Goal: Information Seeking & Learning: Learn about a topic

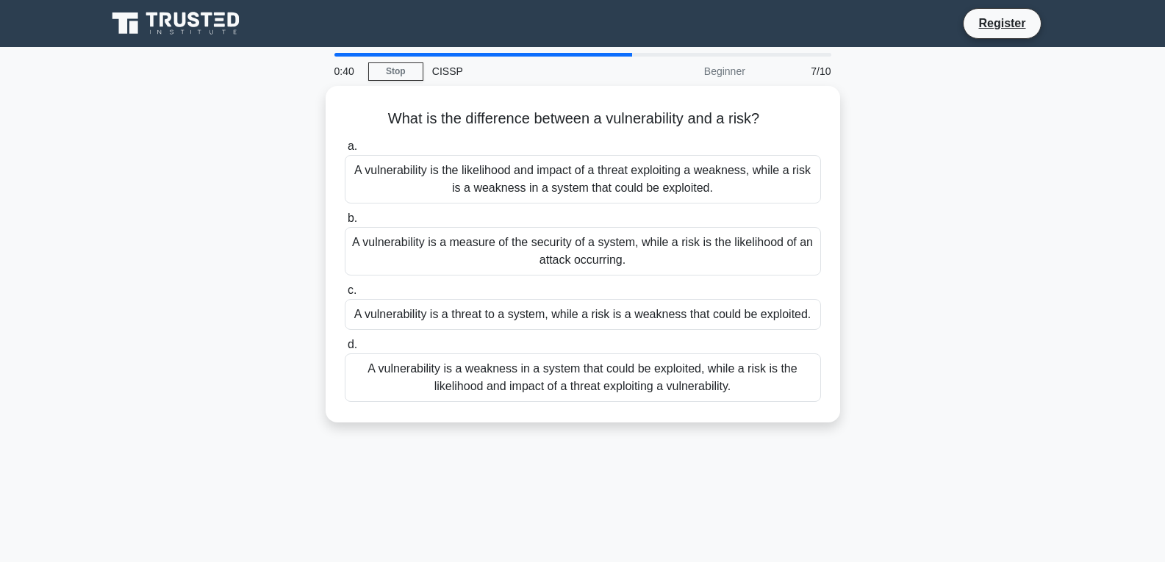
scroll to position [74, 0]
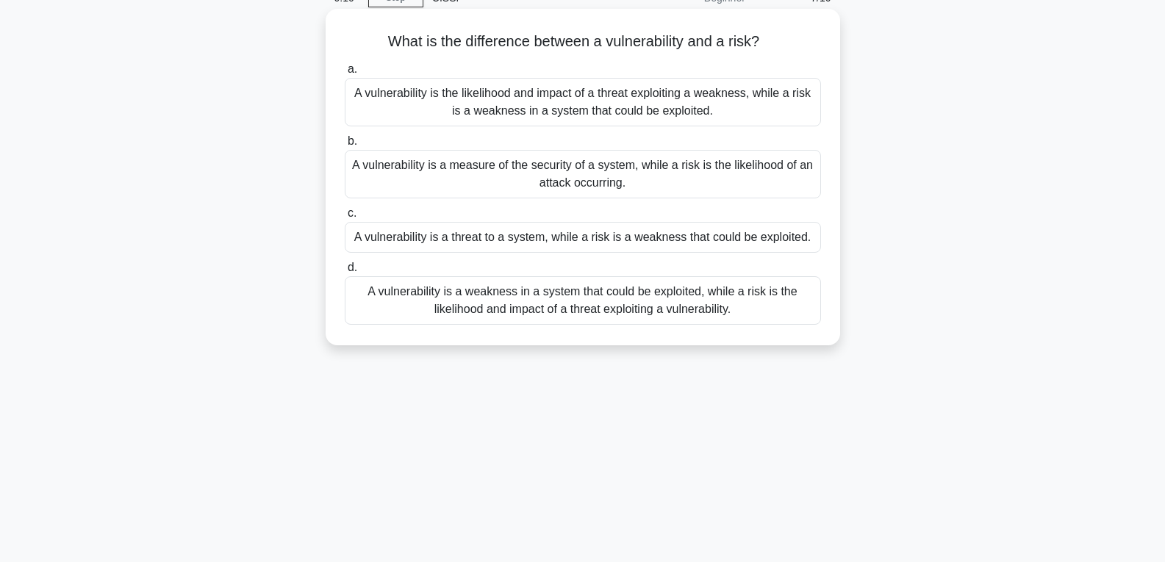
click at [593, 241] on div "A vulnerability is a threat to a system, while a risk is a weakness that could …" at bounding box center [583, 237] width 476 height 31
click at [345, 218] on input "c. A vulnerability is a threat to a system, while a risk is a weakness that cou…" at bounding box center [345, 214] width 0 height 10
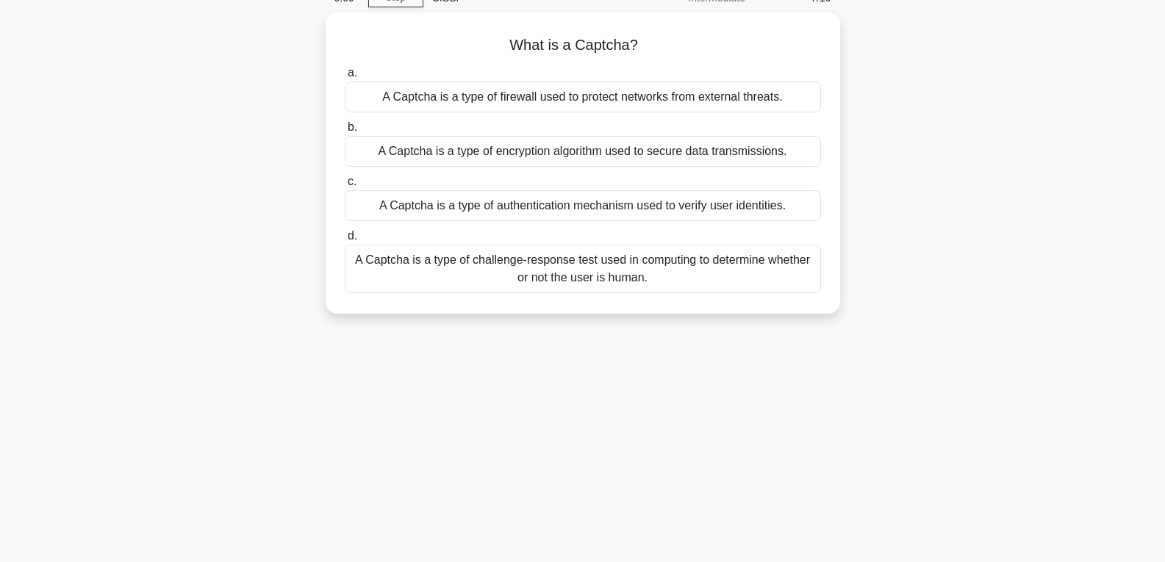
scroll to position [0, 0]
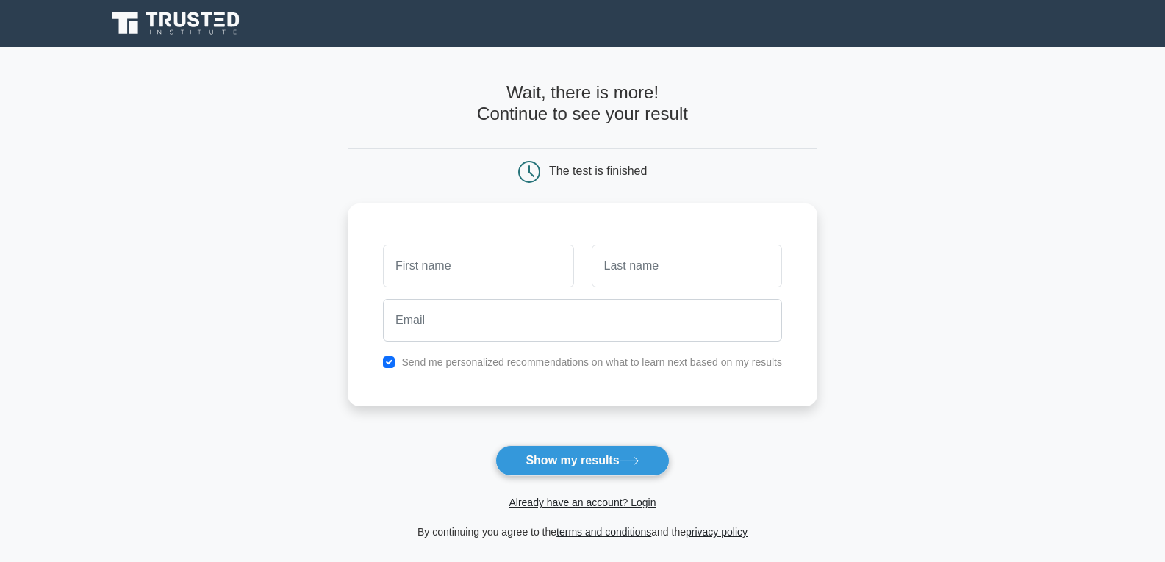
click at [463, 262] on input "text" at bounding box center [478, 266] width 190 height 43
type input "[PERSON_NAME]"
click at [624, 271] on input "text" at bounding box center [687, 266] width 190 height 43
type input "[PERSON_NAME]"
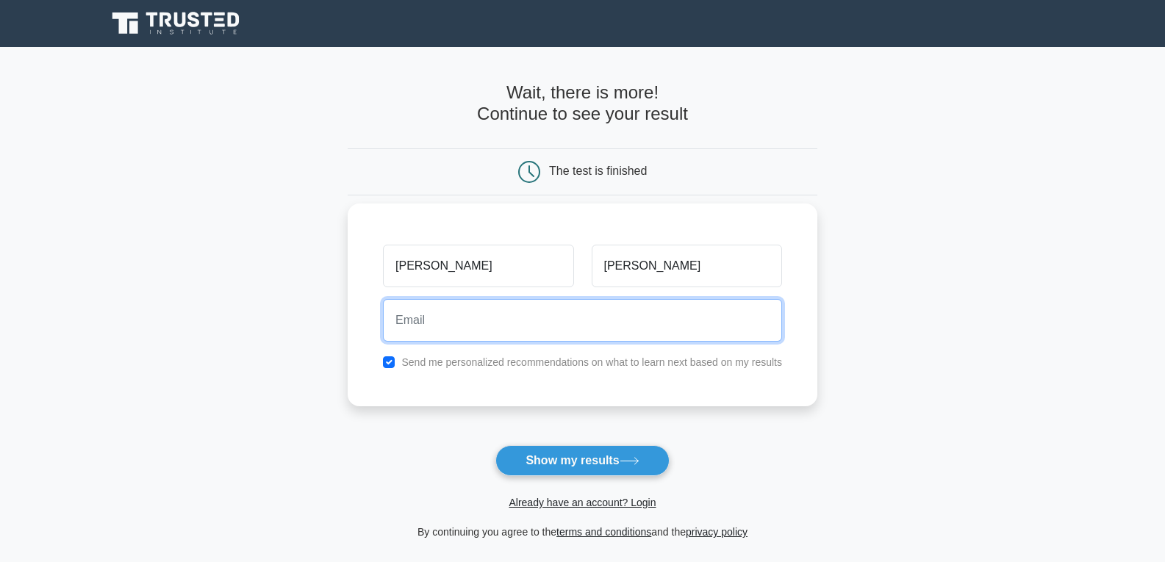
click at [430, 326] on input "email" at bounding box center [582, 320] width 399 height 43
click at [442, 324] on input "email" at bounding box center [582, 320] width 399 height 43
type input "w"
type input "[EMAIL_ADDRESS][DOMAIN_NAME]"
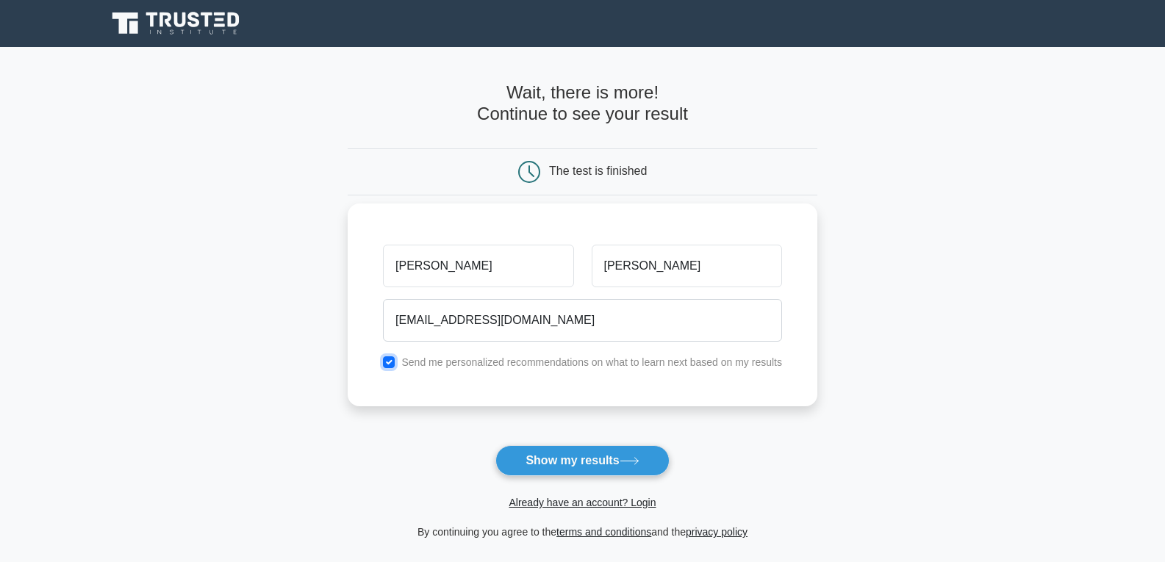
click at [391, 363] on input "checkbox" at bounding box center [389, 363] width 12 height 12
checkbox input "false"
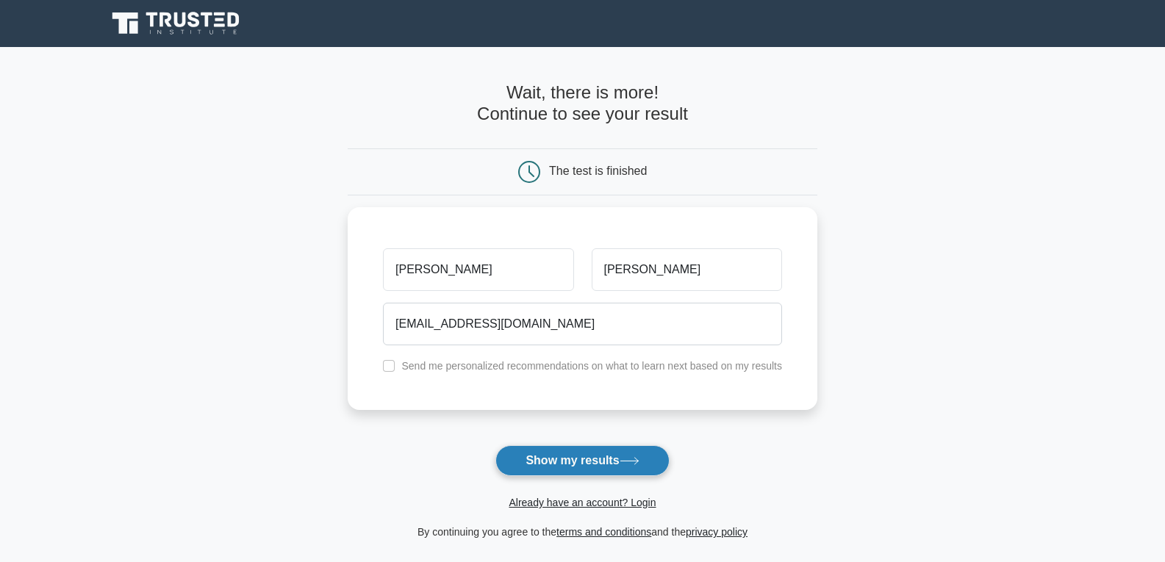
click at [564, 462] on button "Show my results" at bounding box center [583, 461] width 174 height 31
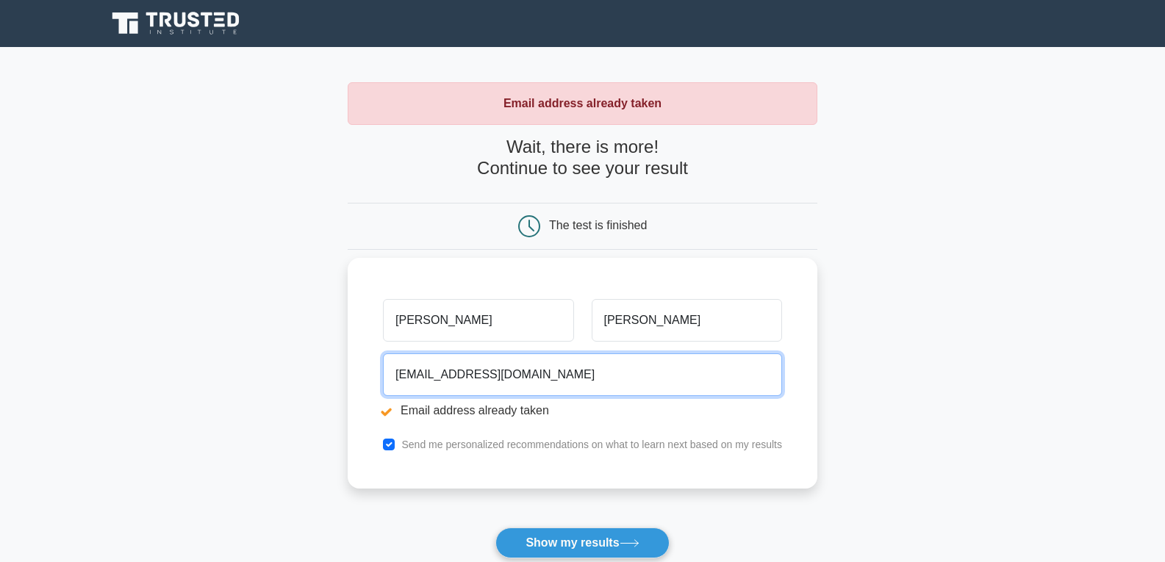
drag, startPoint x: 499, startPoint y: 376, endPoint x: 726, endPoint y: 372, distance: 227.2
click at [726, 372] on input "[EMAIL_ADDRESS][DOMAIN_NAME]" at bounding box center [582, 375] width 399 height 43
type input "[EMAIL_ADDRESS][DOMAIN_NAME]"
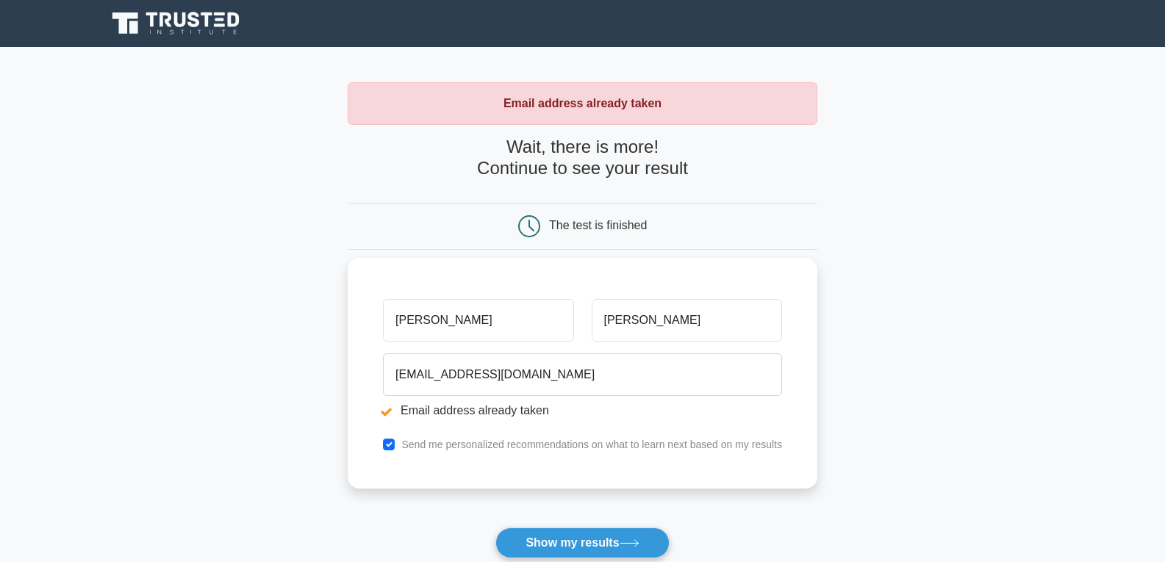
click at [398, 443] on div "Send me personalized recommendations on what to learn next based on my results" at bounding box center [582, 445] width 417 height 18
click at [391, 449] on input "checkbox" at bounding box center [389, 445] width 12 height 12
checkbox input "false"
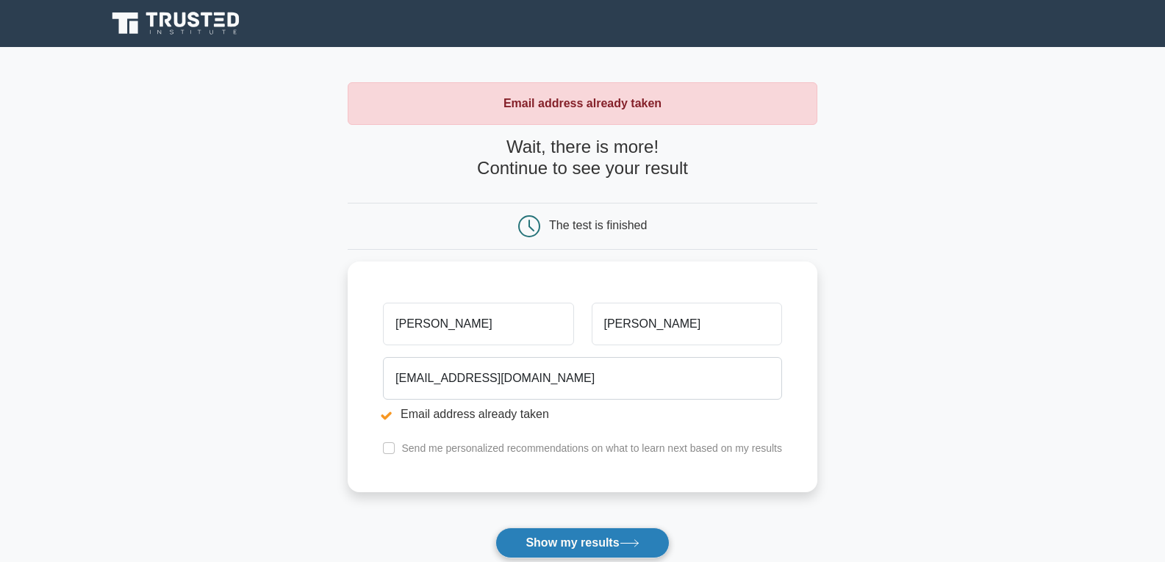
click at [573, 539] on button "Show my results" at bounding box center [583, 543] width 174 height 31
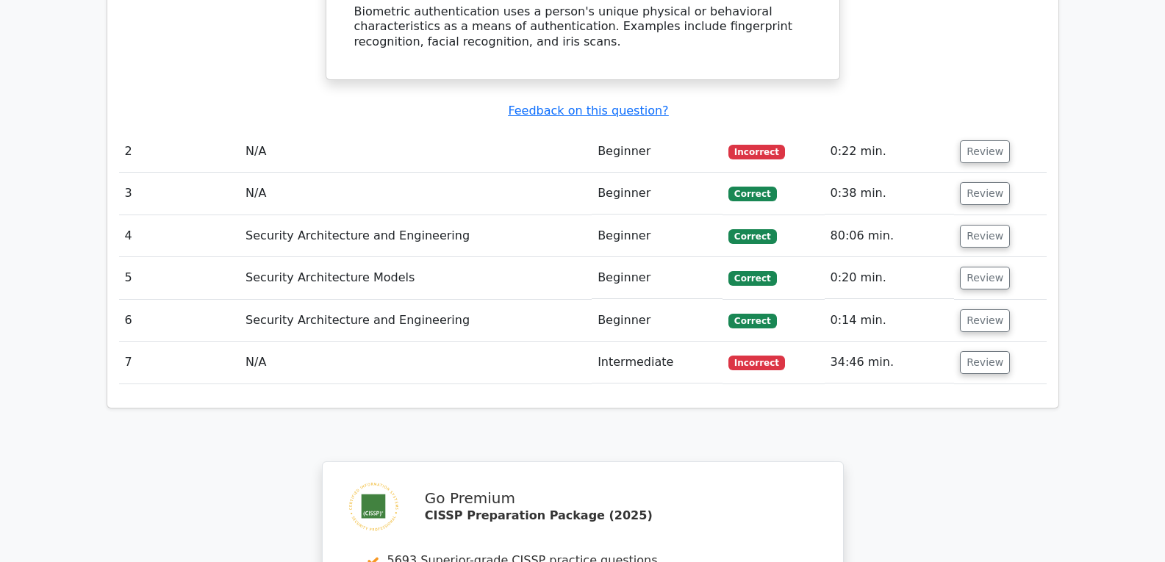
scroll to position [1923, 0]
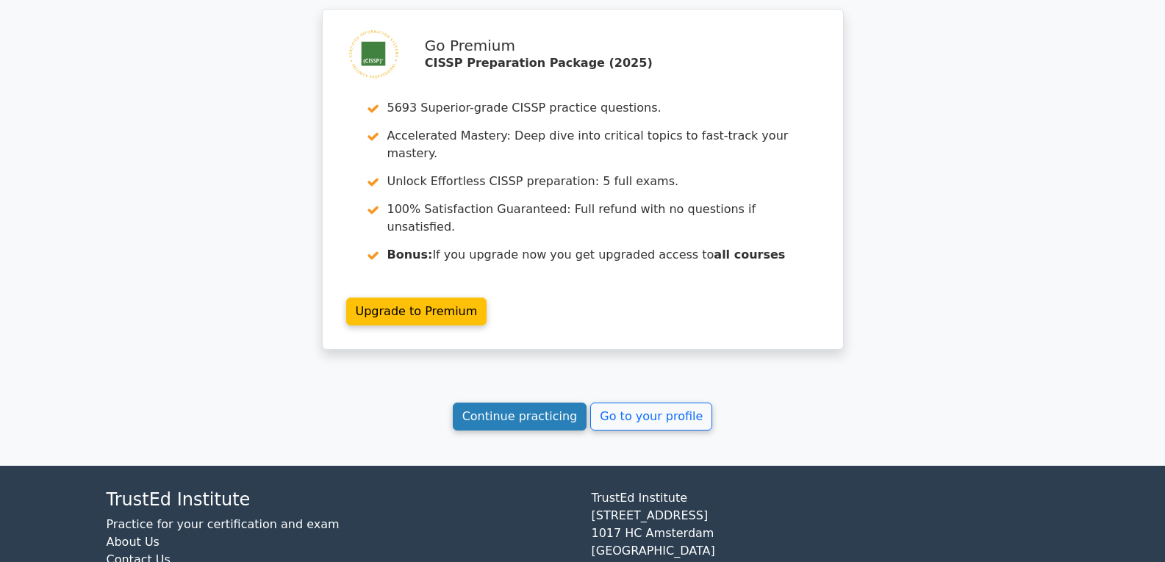
click at [496, 403] on link "Continue practicing" at bounding box center [520, 417] width 135 height 28
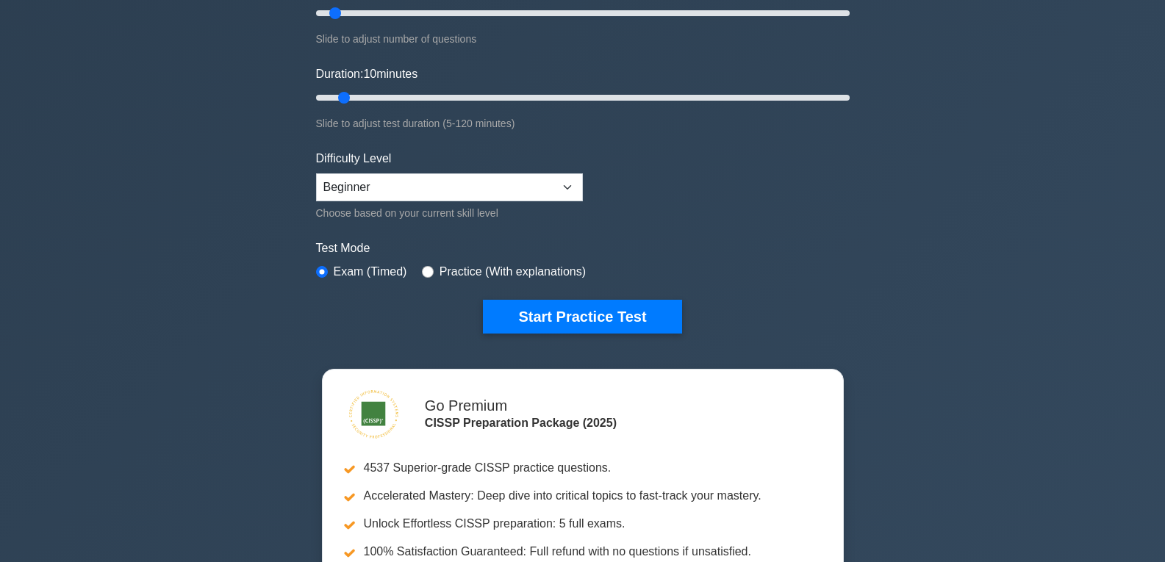
scroll to position [294, 0]
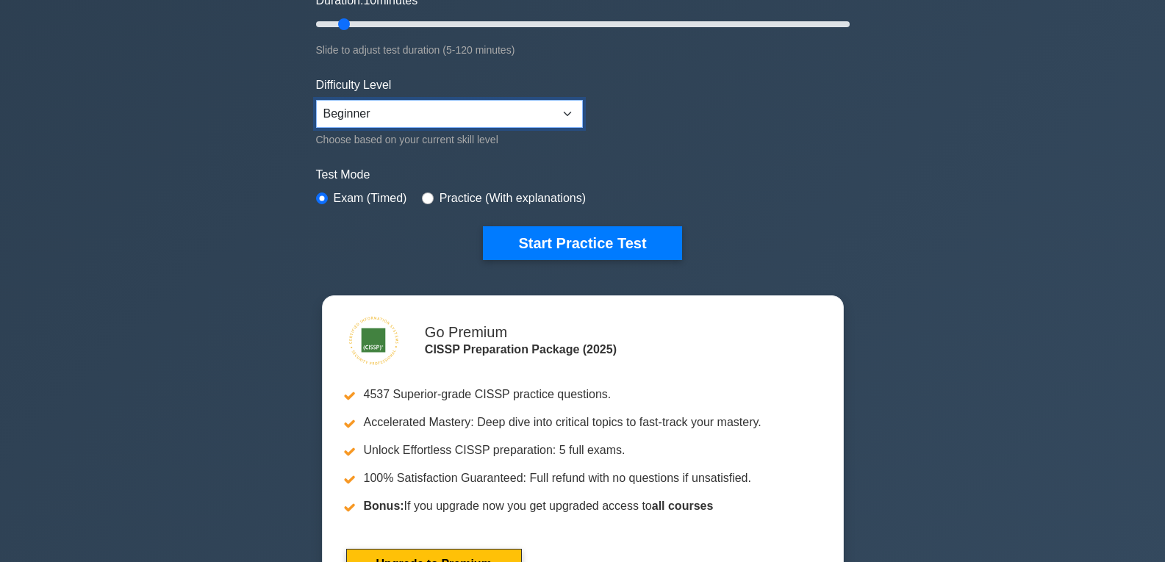
click at [569, 115] on select "Beginner Intermediate Expert" at bounding box center [449, 114] width 267 height 28
select select "expert"
click at [316, 100] on select "Beginner Intermediate Expert" at bounding box center [449, 114] width 267 height 28
click at [427, 196] on input "radio" at bounding box center [428, 199] width 12 height 12
radio input "true"
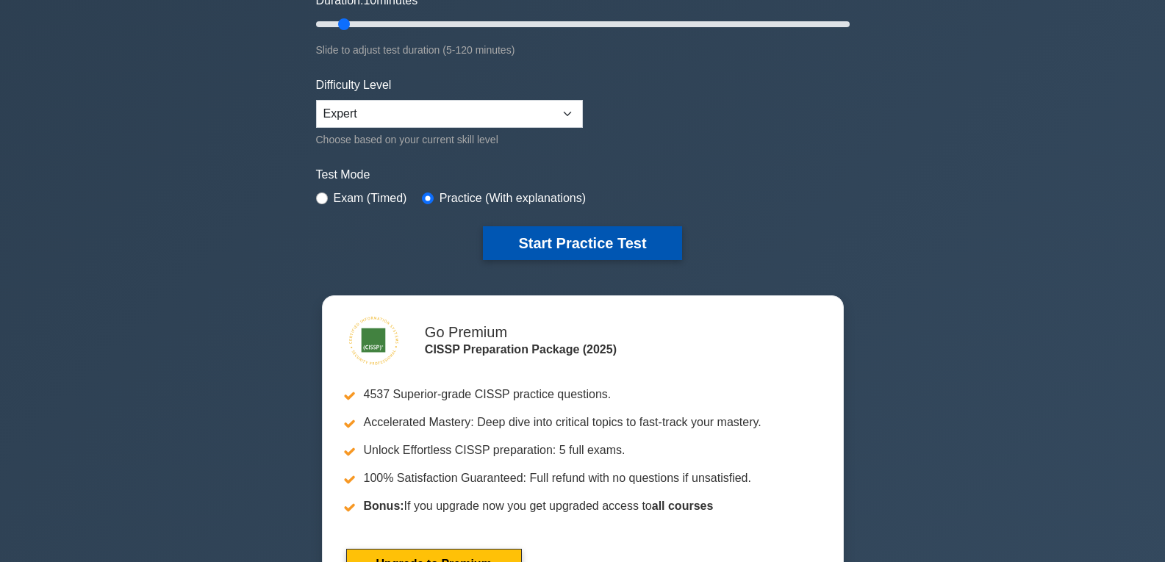
click at [563, 240] on button "Start Practice Test" at bounding box center [582, 243] width 199 height 34
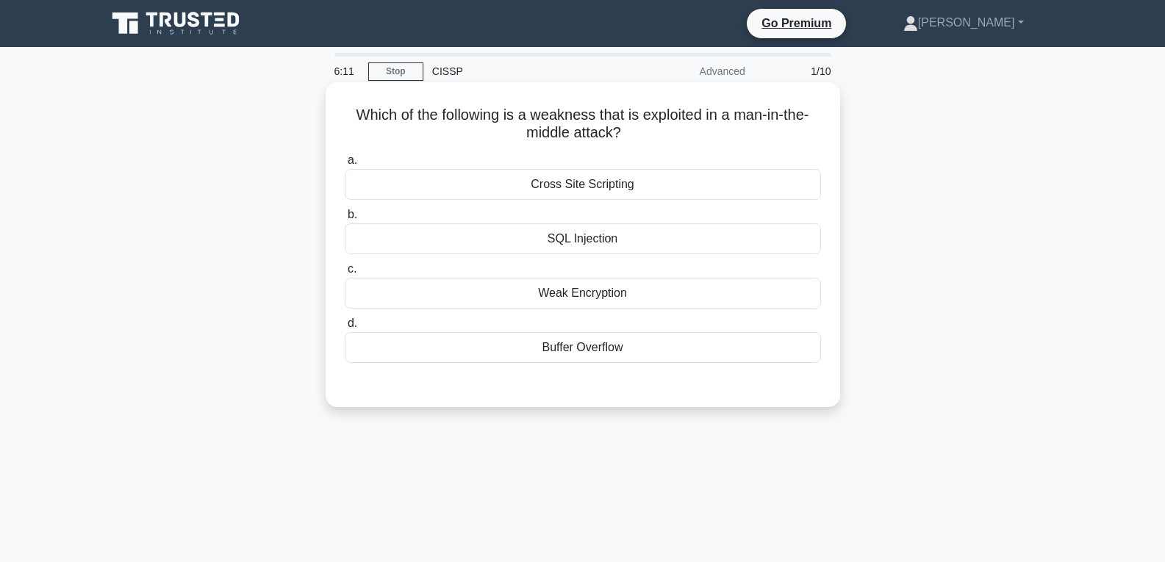
click at [593, 185] on div "Cross Site Scripting" at bounding box center [583, 184] width 476 height 31
click at [345, 165] on input "a. Cross Site Scripting" at bounding box center [345, 161] width 0 height 10
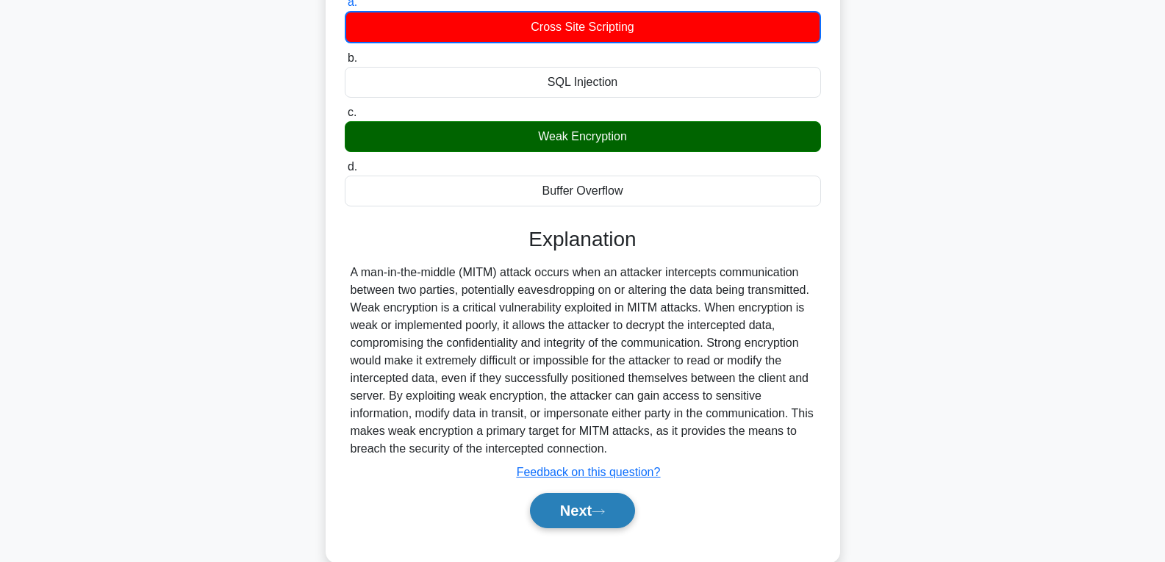
scroll to position [232, 0]
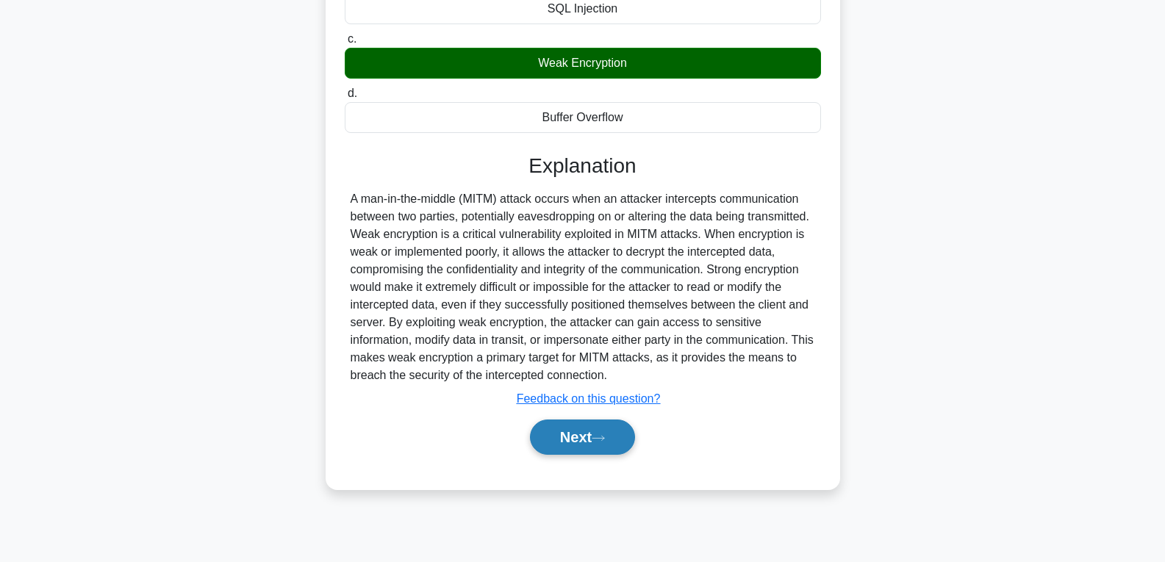
click at [594, 430] on button "Next" at bounding box center [582, 437] width 105 height 35
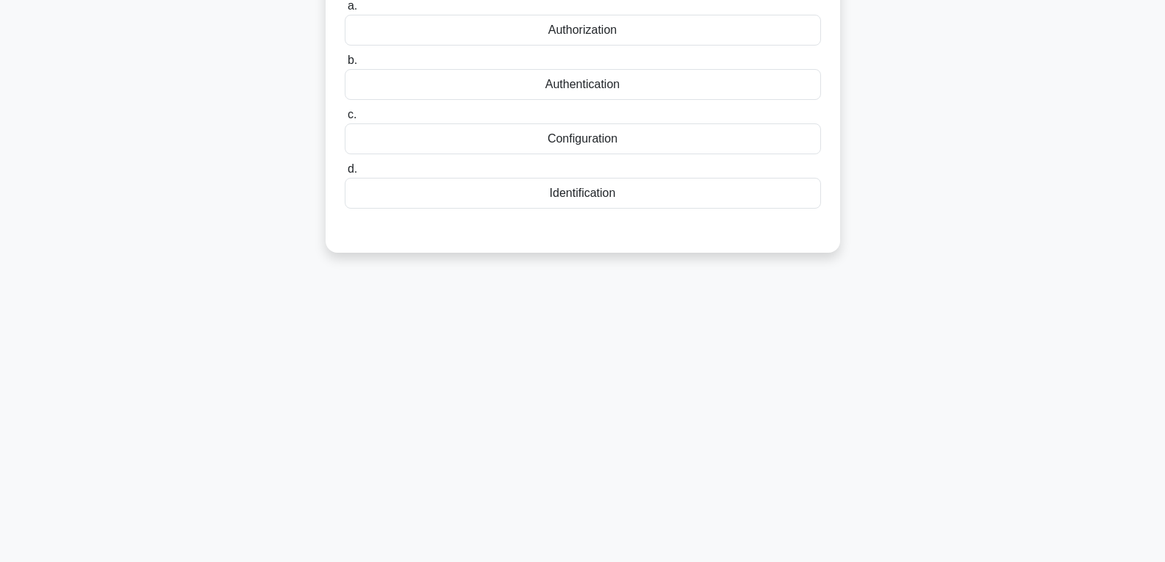
scroll to position [0, 0]
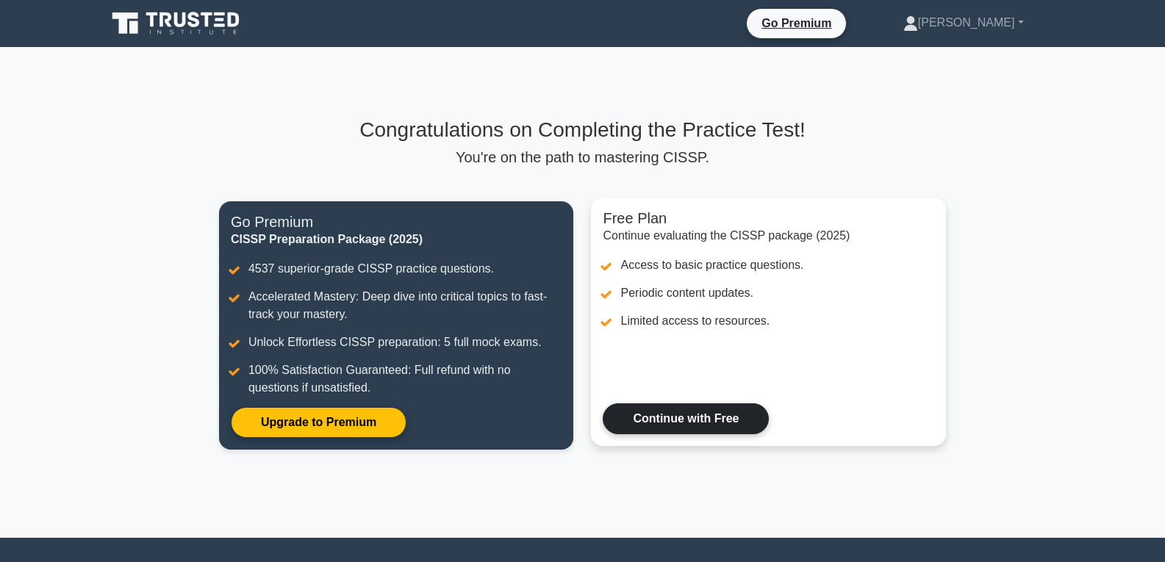
scroll to position [138, 0]
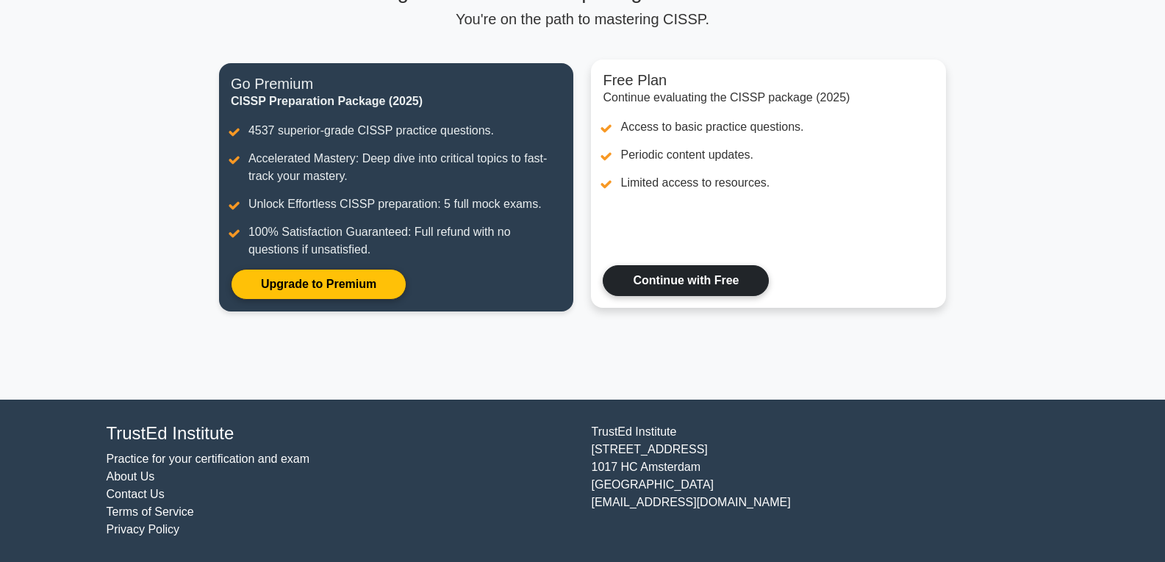
click at [701, 282] on link "Continue with Free" at bounding box center [686, 280] width 166 height 31
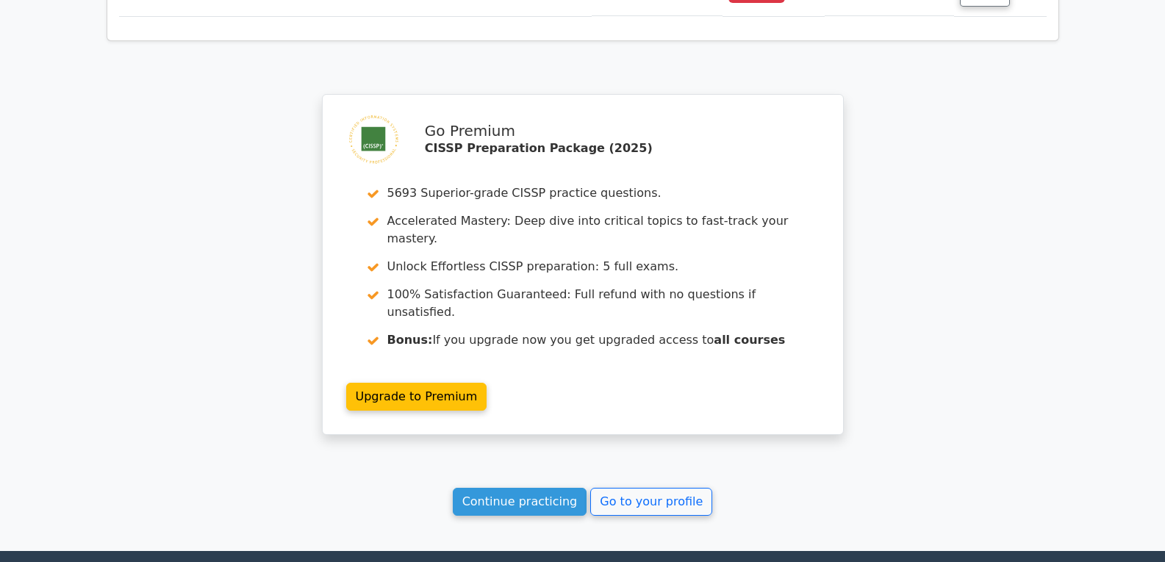
scroll to position [1912, 0]
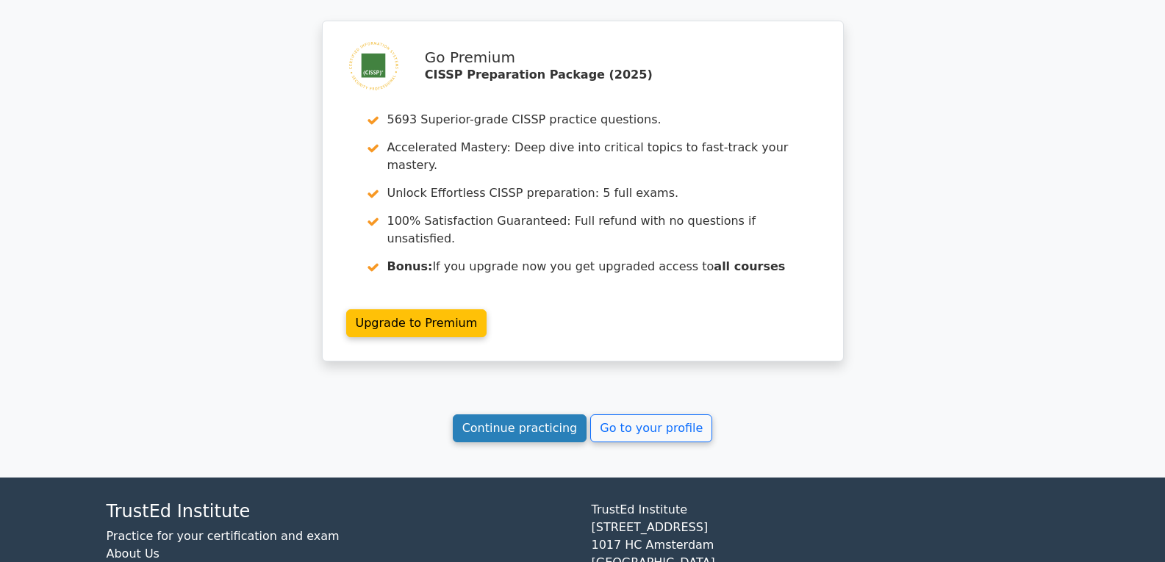
click at [534, 415] on link "Continue practicing" at bounding box center [520, 429] width 135 height 28
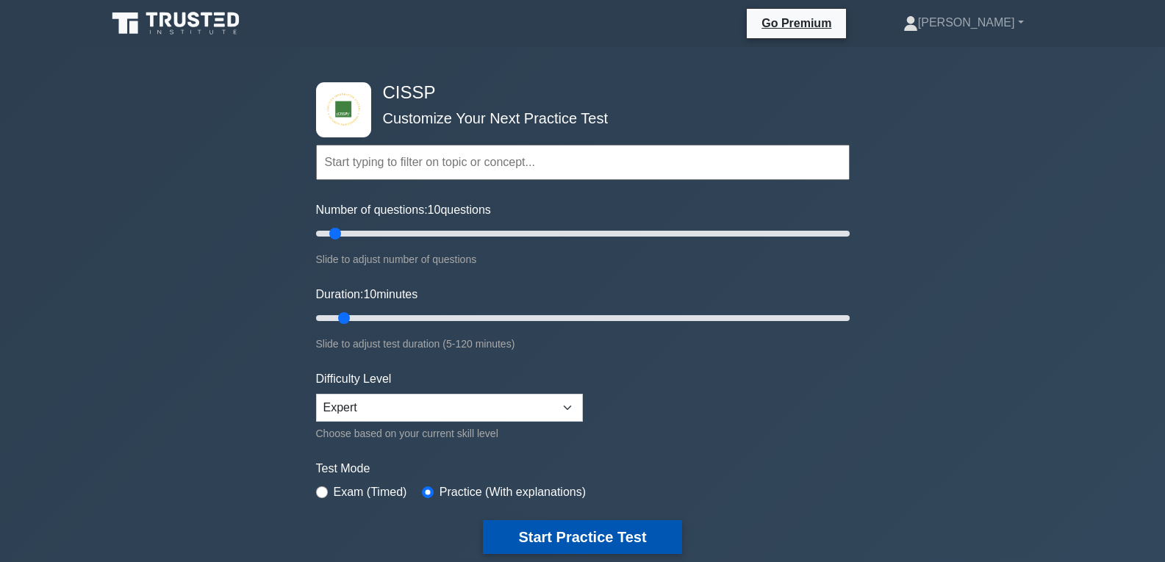
click at [583, 525] on button "Start Practice Test" at bounding box center [582, 538] width 199 height 34
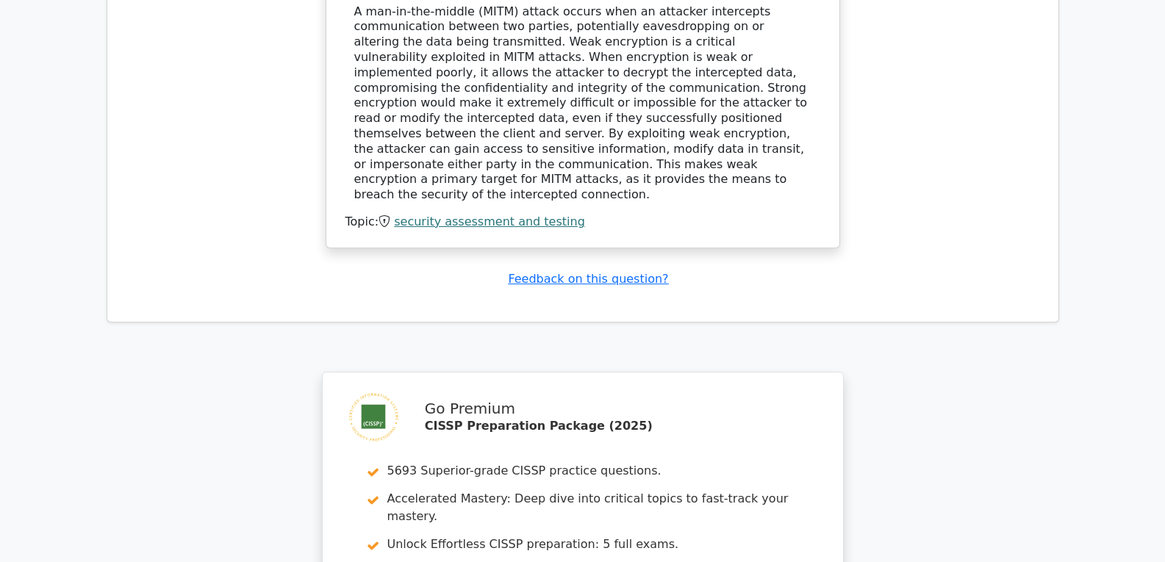
scroll to position [1618, 0]
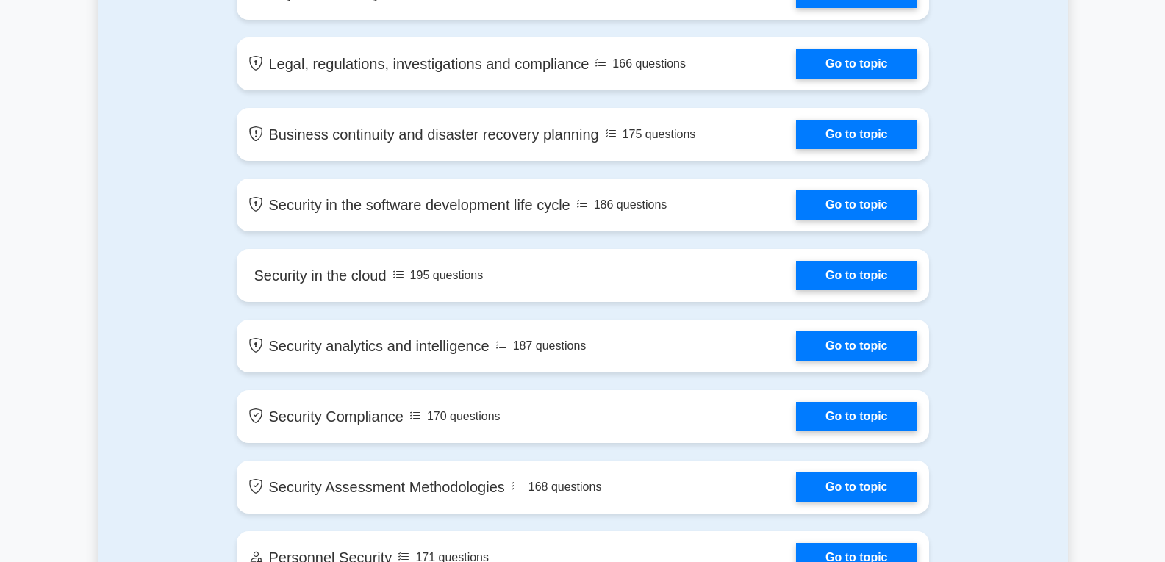
scroll to position [2647, 0]
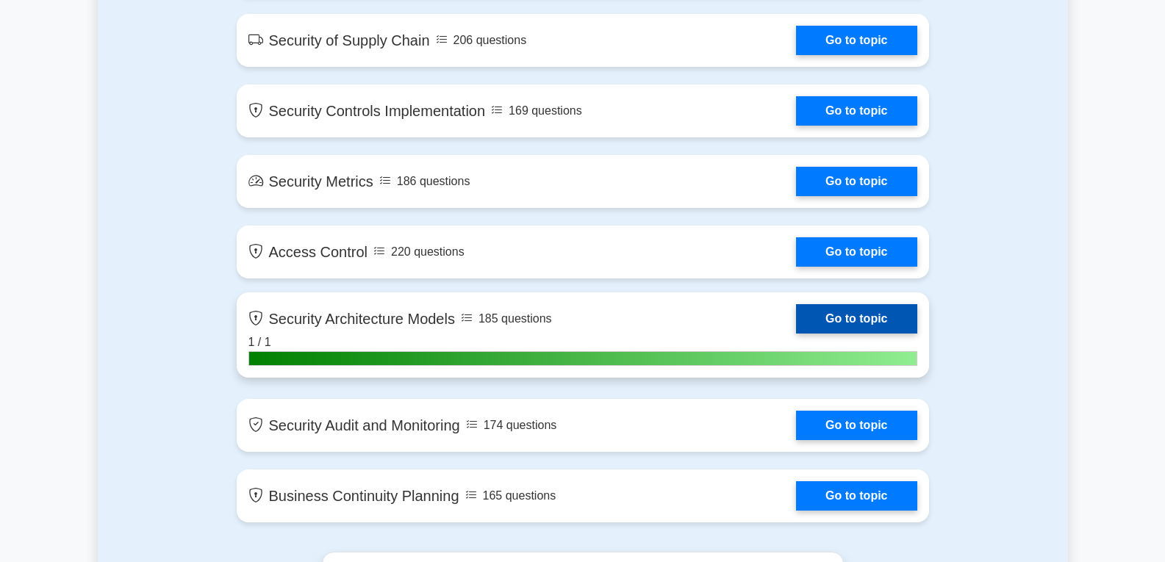
click at [861, 321] on link "Go to topic" at bounding box center [856, 318] width 121 height 29
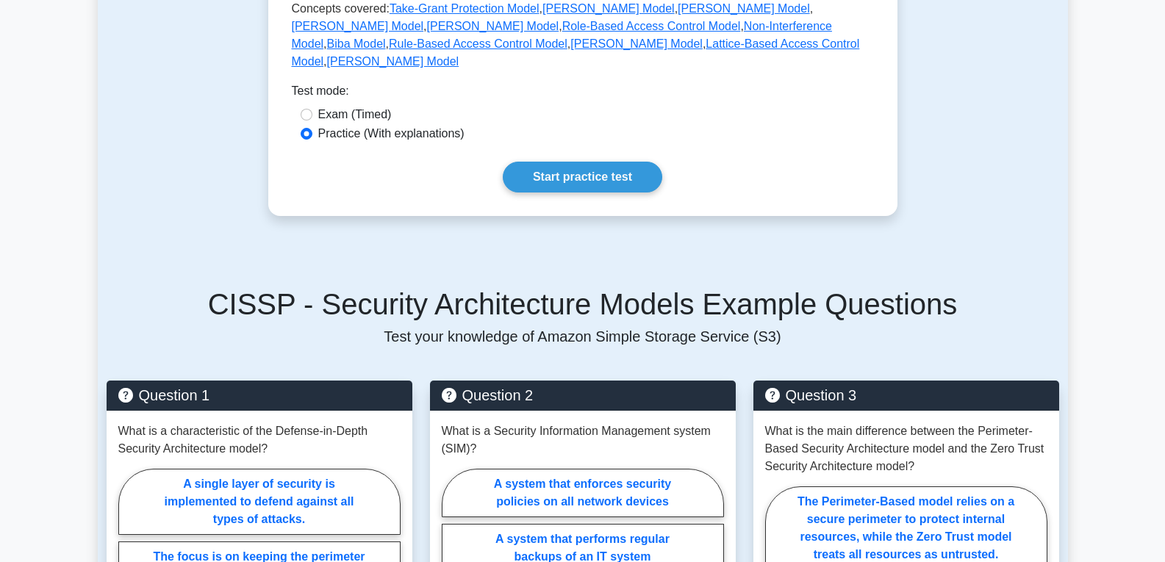
scroll to position [662, 0]
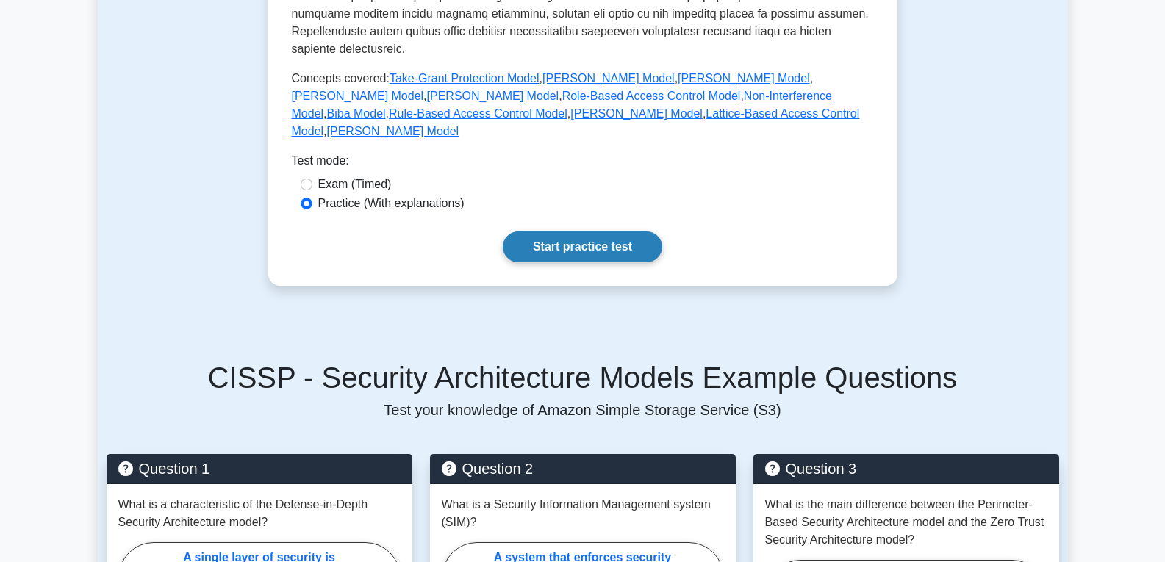
click at [582, 232] on link "Start practice test" at bounding box center [583, 247] width 160 height 31
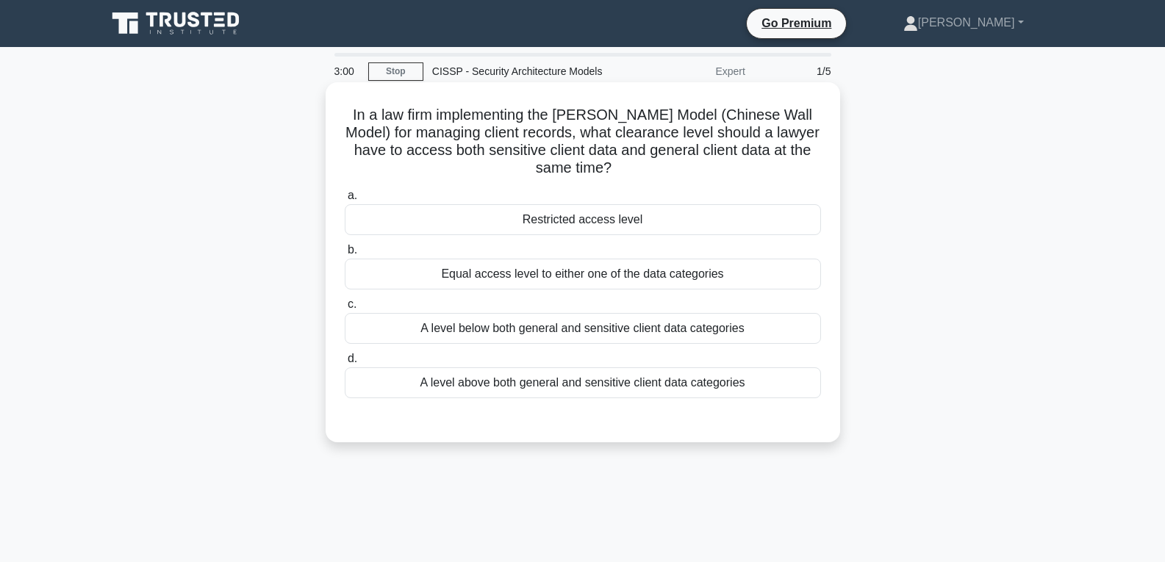
click at [599, 222] on div "Restricted access level" at bounding box center [583, 219] width 476 height 31
click at [345, 201] on input "a. Restricted access level" at bounding box center [345, 196] width 0 height 10
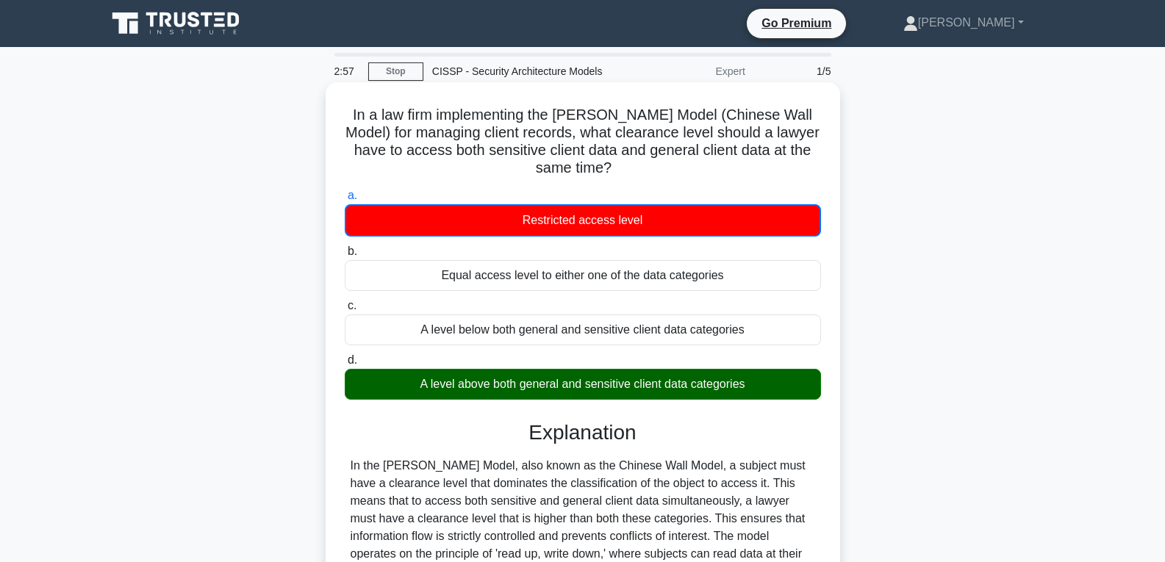
scroll to position [232, 0]
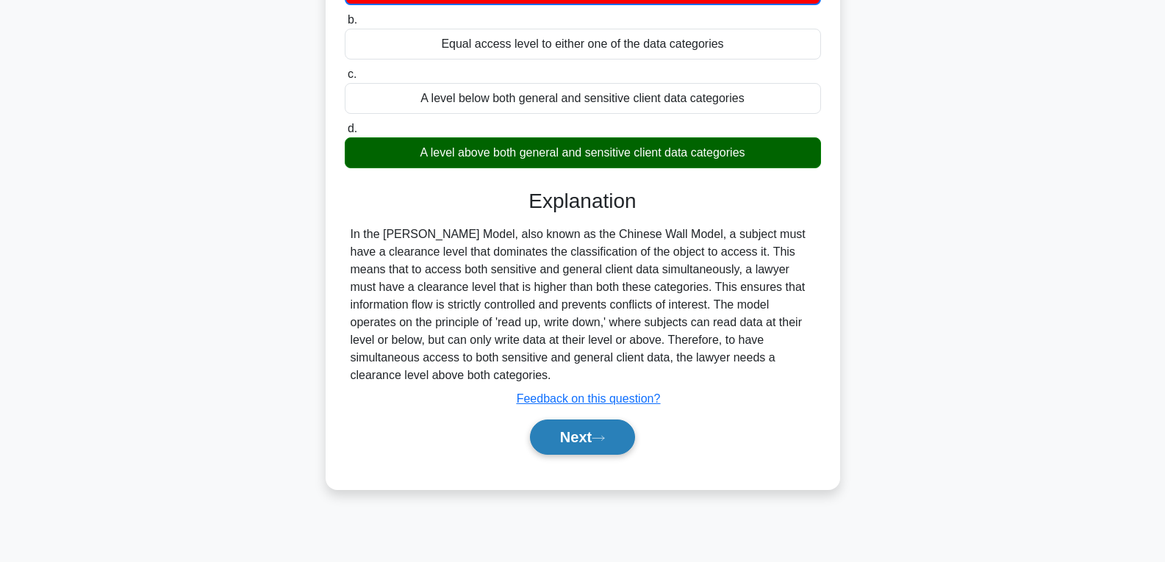
click at [585, 439] on button "Next" at bounding box center [582, 437] width 105 height 35
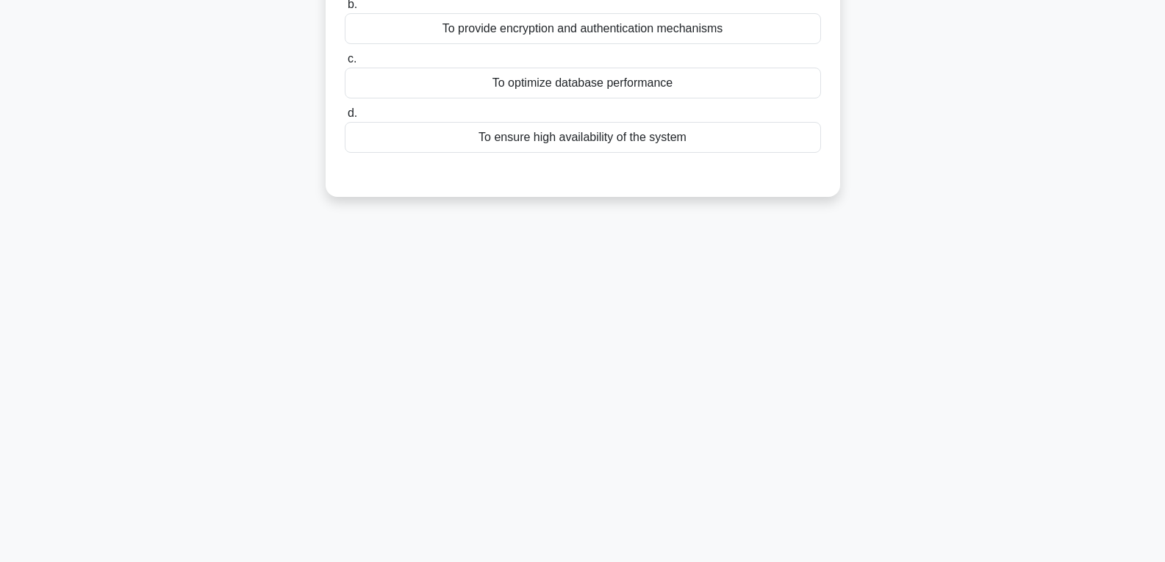
scroll to position [0, 0]
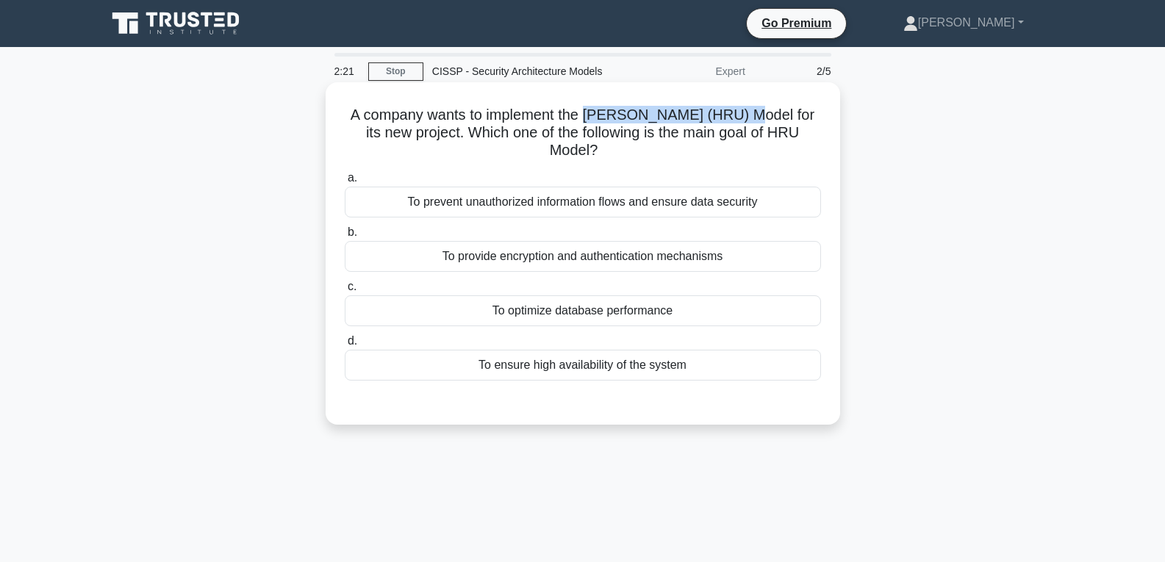
drag, startPoint x: 603, startPoint y: 112, endPoint x: 762, endPoint y: 115, distance: 158.8
click at [762, 115] on h5 "A company wants to implement the Harrison-Ruzzo-Ullman (HRU) Model for its new …" at bounding box center [582, 133] width 479 height 54
copy h5 "Harrison-Ruzzo-Ullman"
click at [559, 257] on div "To provide encryption and authentication mechanisms" at bounding box center [583, 256] width 476 height 31
click at [345, 237] on input "b. To provide encryption and authentication mechanisms" at bounding box center [345, 233] width 0 height 10
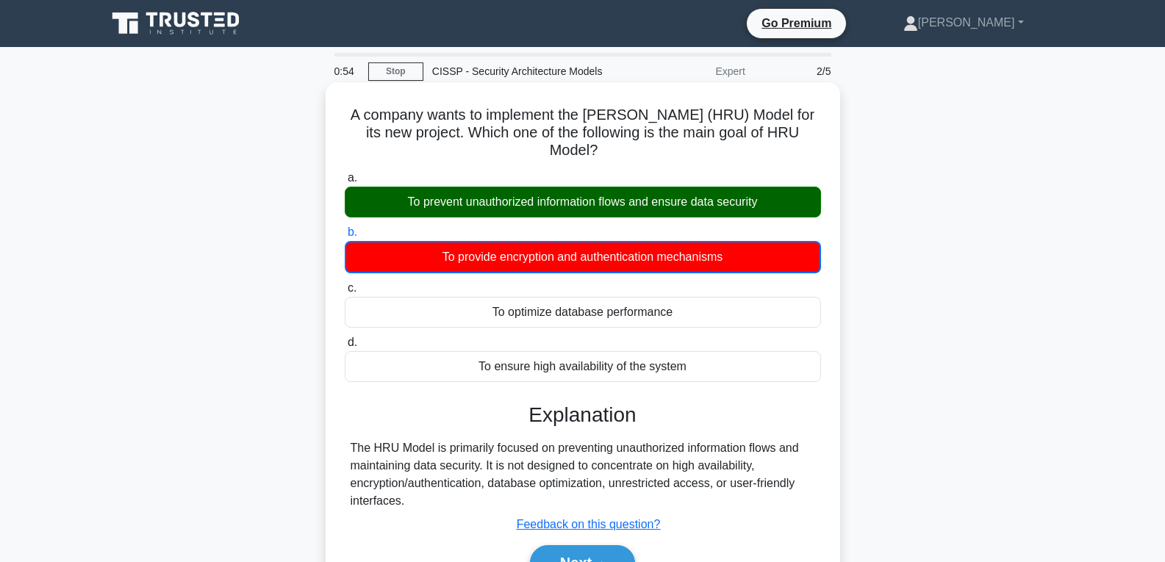
scroll to position [232, 0]
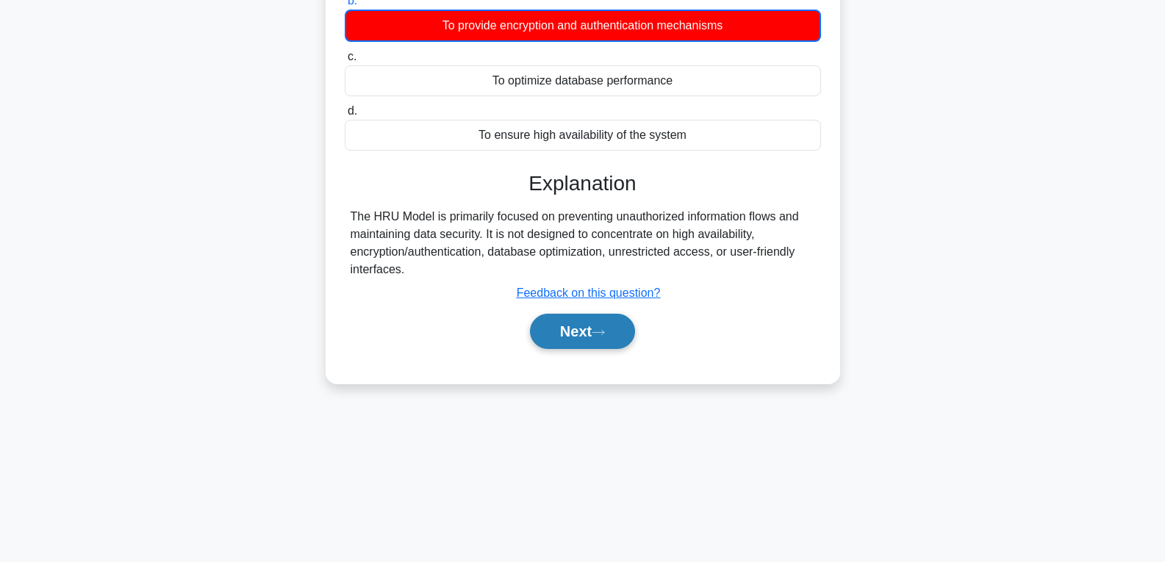
click at [579, 335] on button "Next" at bounding box center [582, 331] width 105 height 35
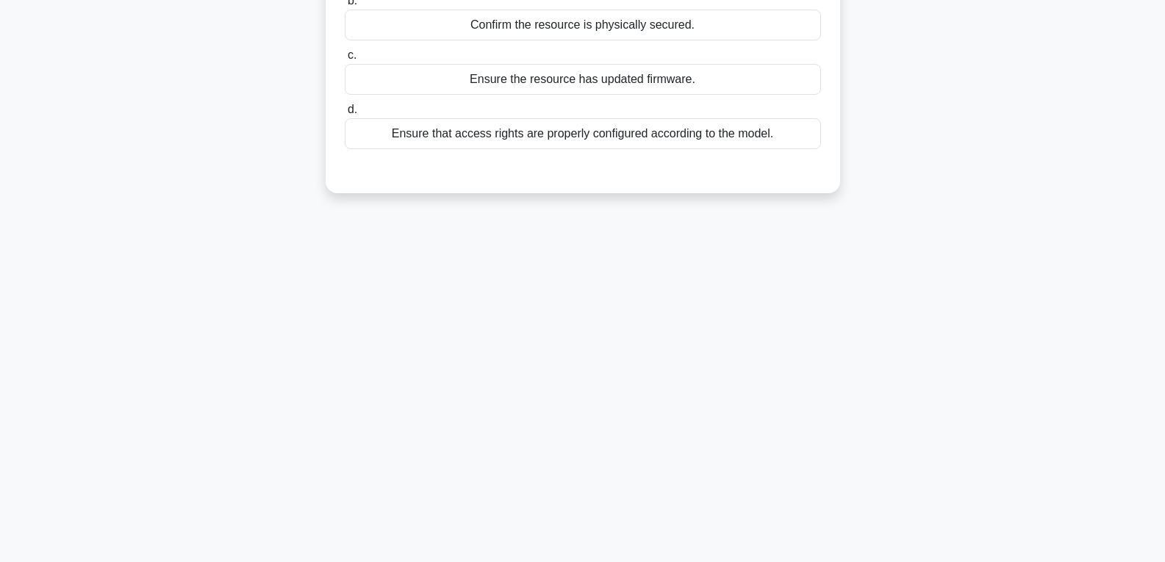
scroll to position [0, 0]
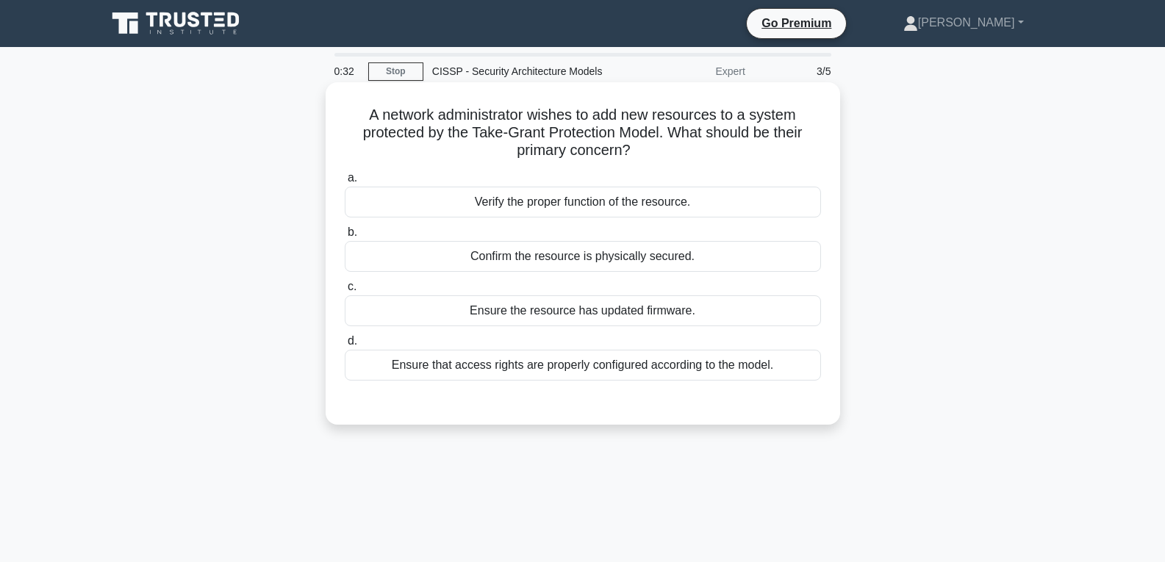
click at [582, 375] on div "Ensure that access rights are properly configured according to the model." at bounding box center [583, 365] width 476 height 31
click at [345, 346] on input "d. Ensure that access rights are properly configured according to the model." at bounding box center [345, 342] width 0 height 10
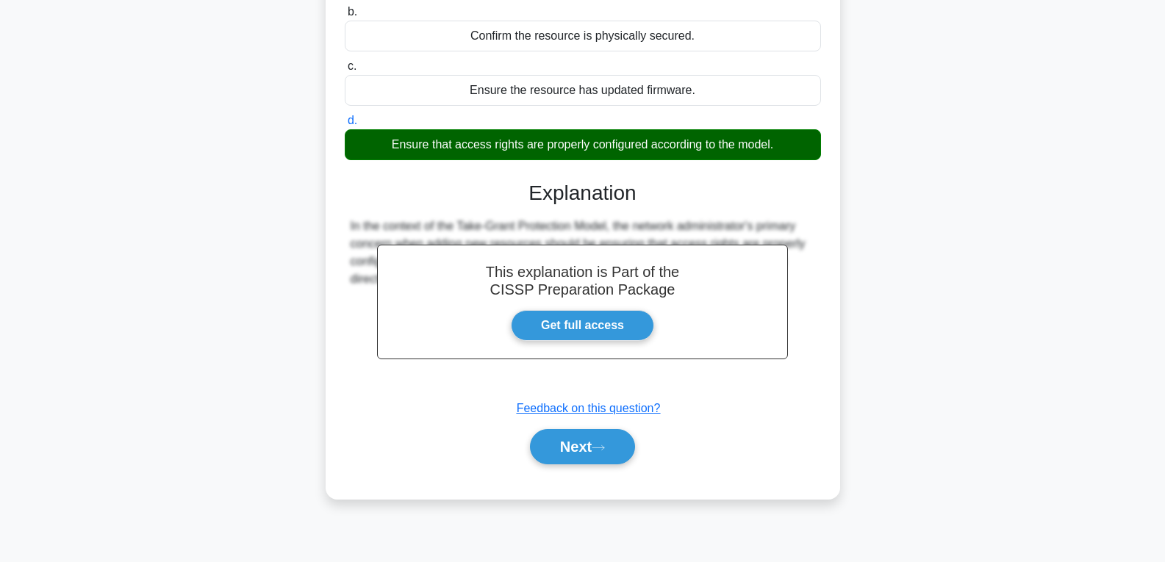
scroll to position [232, 0]
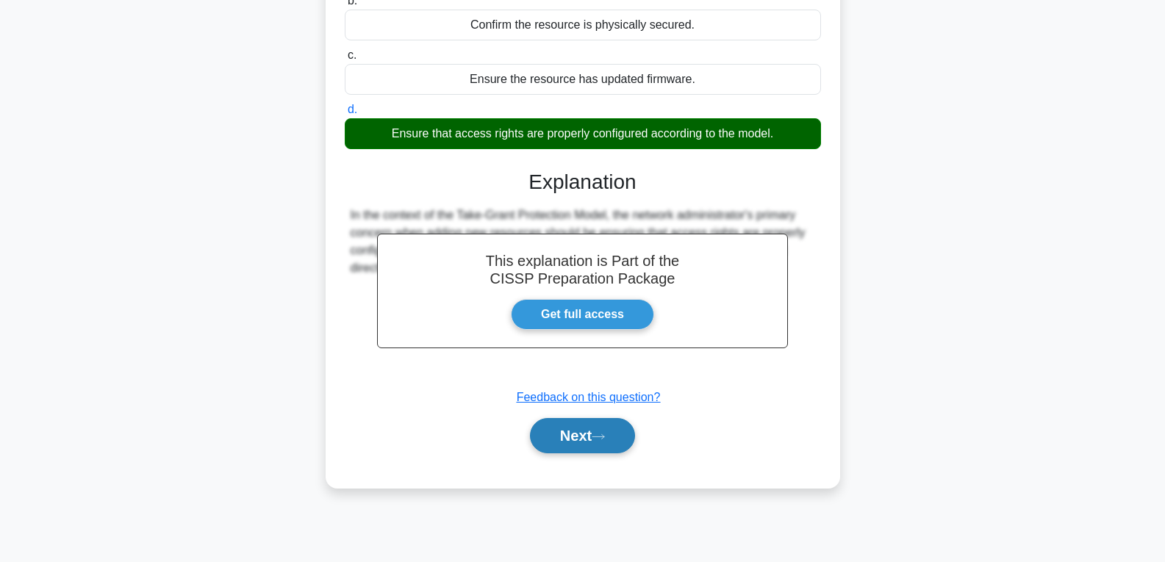
click at [585, 434] on button "Next" at bounding box center [582, 435] width 105 height 35
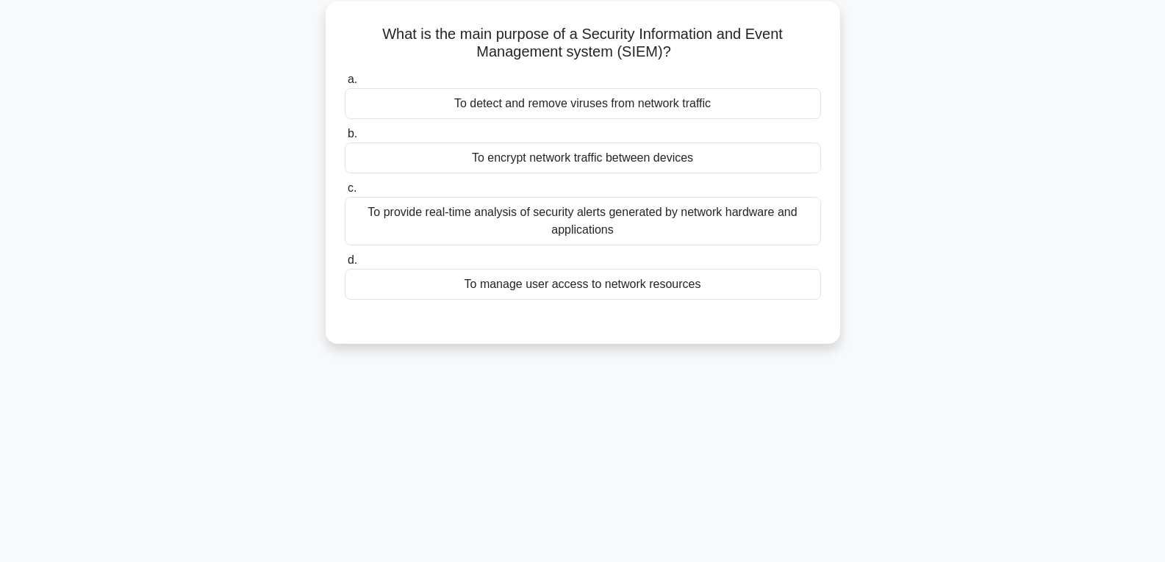
scroll to position [0, 0]
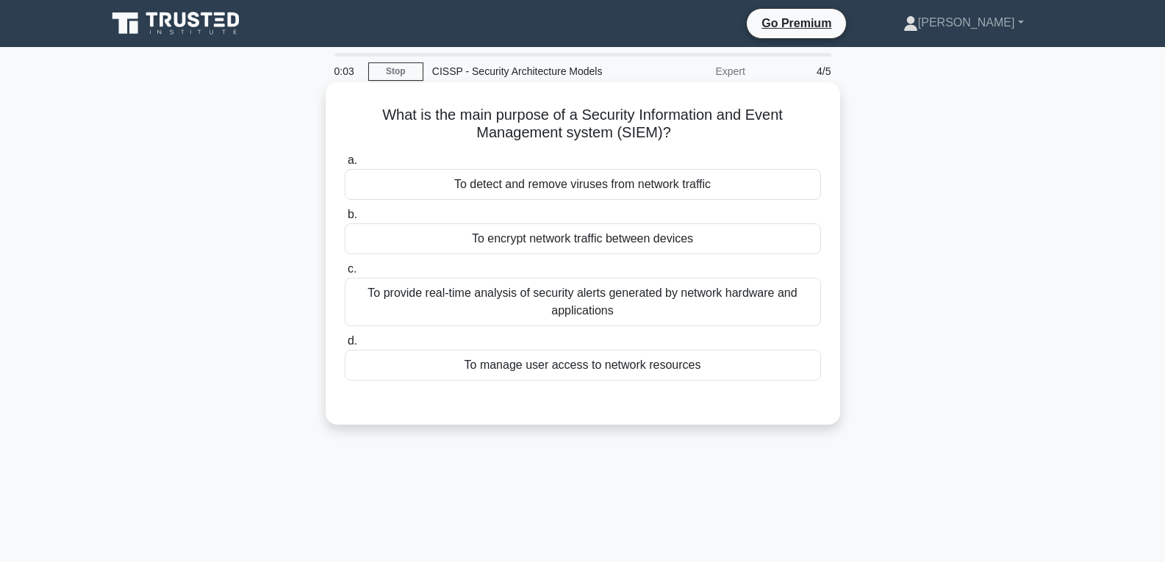
click at [529, 301] on div "To provide real-time analysis of security alerts generated by network hardware …" at bounding box center [583, 302] width 476 height 49
click at [345, 274] on input "c. To provide real-time analysis of security alerts generated by network hardwa…" at bounding box center [345, 270] width 0 height 10
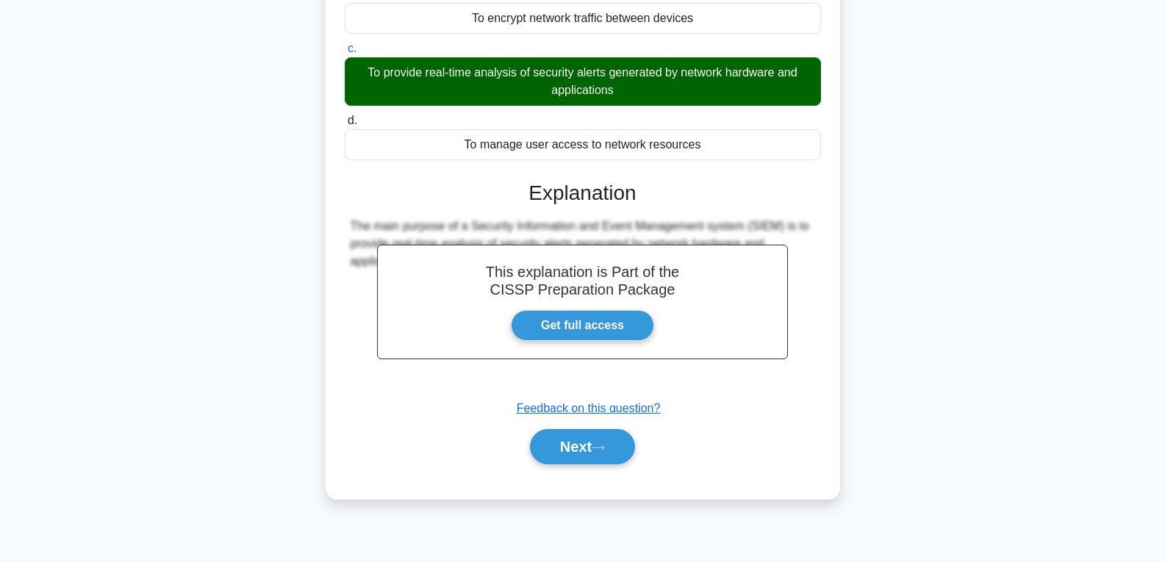
scroll to position [232, 0]
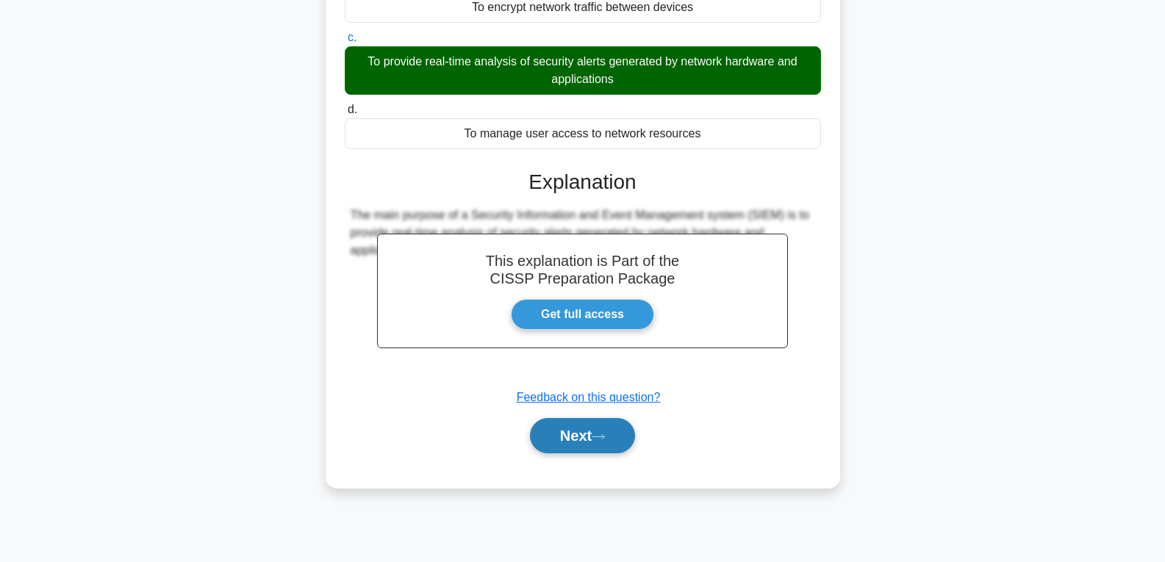
click at [582, 444] on button "Next" at bounding box center [582, 435] width 105 height 35
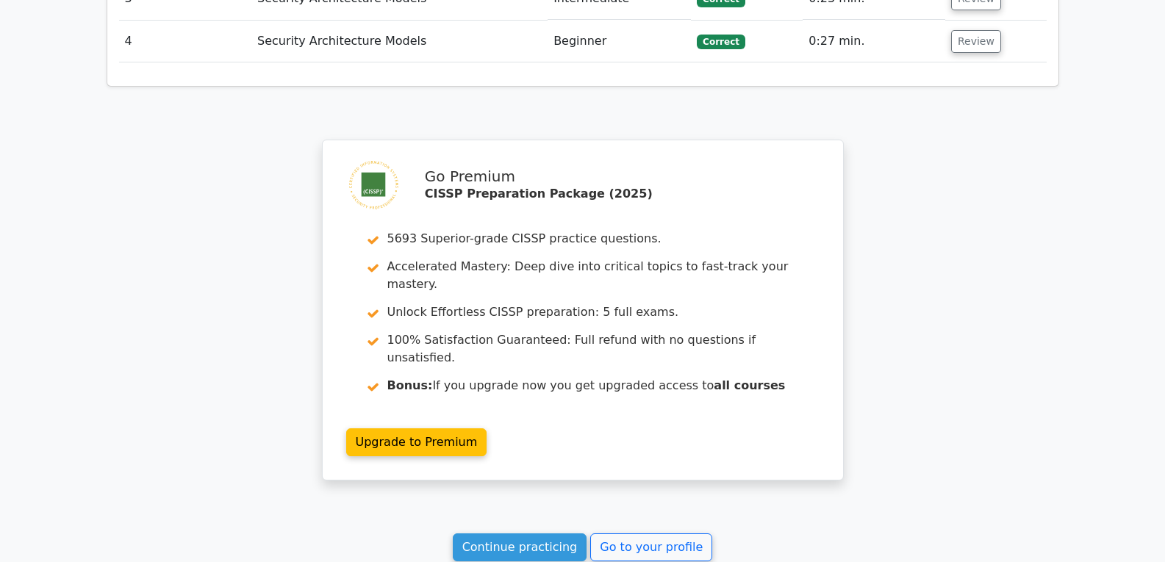
scroll to position [1912, 0]
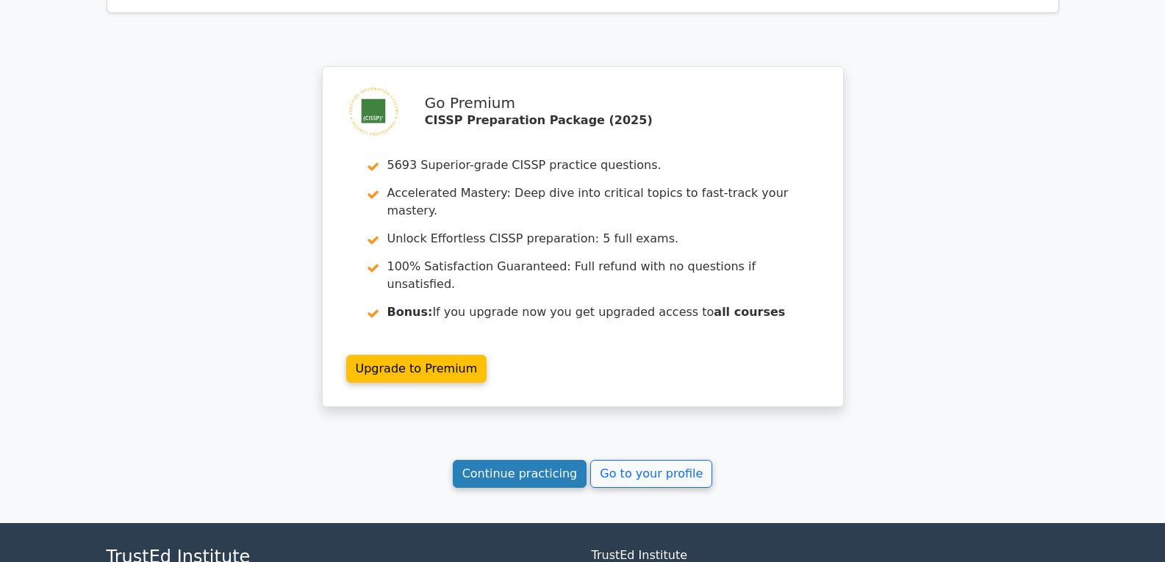
click at [529, 460] on link "Continue practicing" at bounding box center [520, 474] width 135 height 28
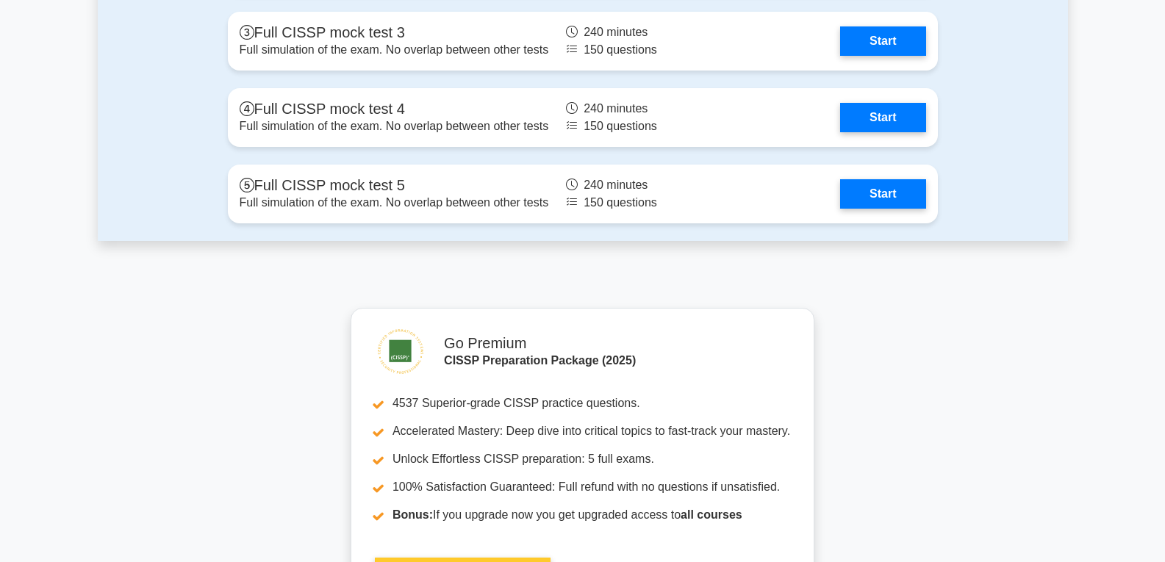
scroll to position [3394, 0]
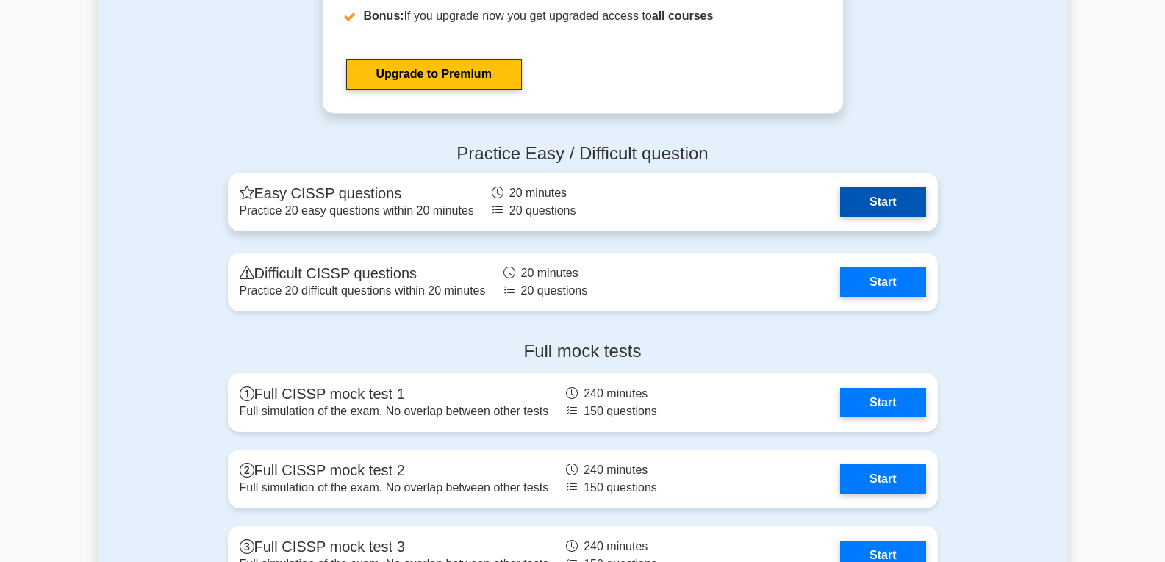
click at [885, 201] on link "Start" at bounding box center [882, 201] width 85 height 29
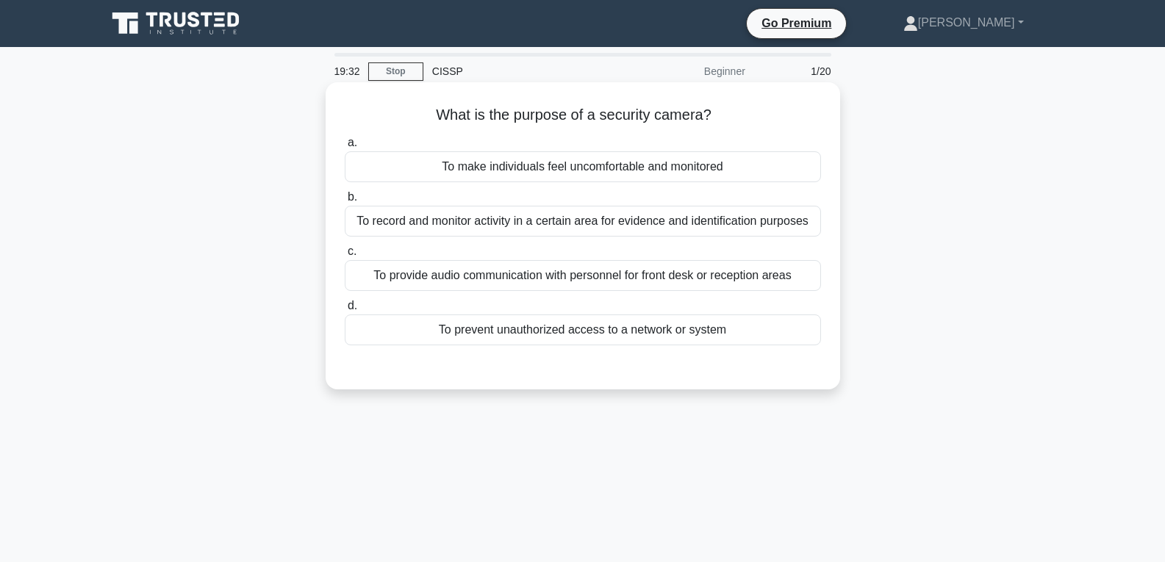
click at [493, 227] on div "To record and monitor activity in a certain area for evidence and identificatio…" at bounding box center [583, 221] width 476 height 31
click at [345, 202] on input "b. To record and monitor activity in a certain area for evidence and identifica…" at bounding box center [345, 198] width 0 height 10
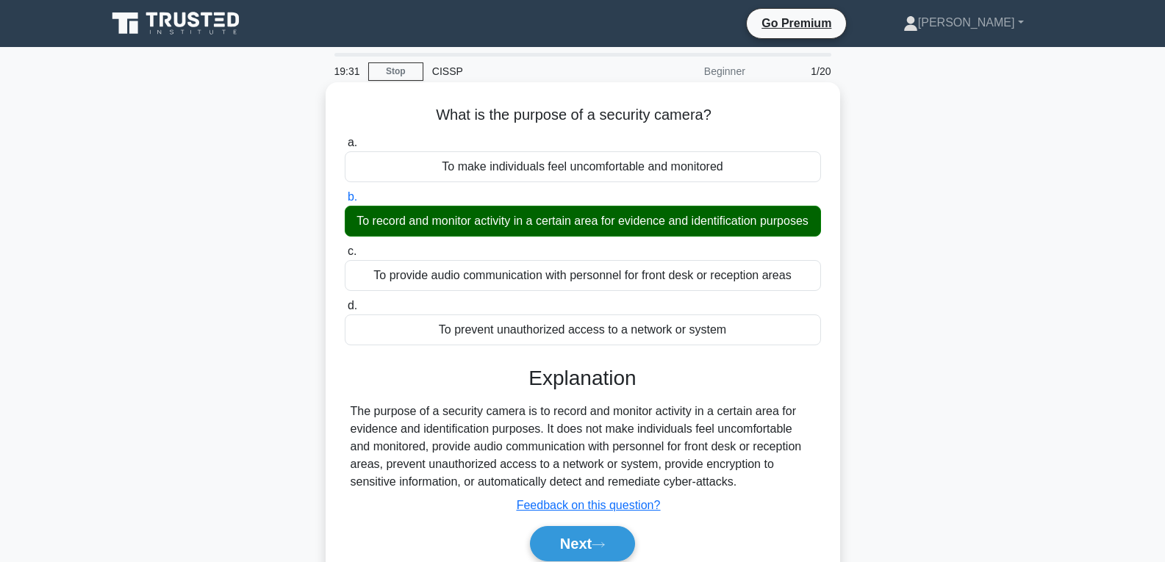
scroll to position [221, 0]
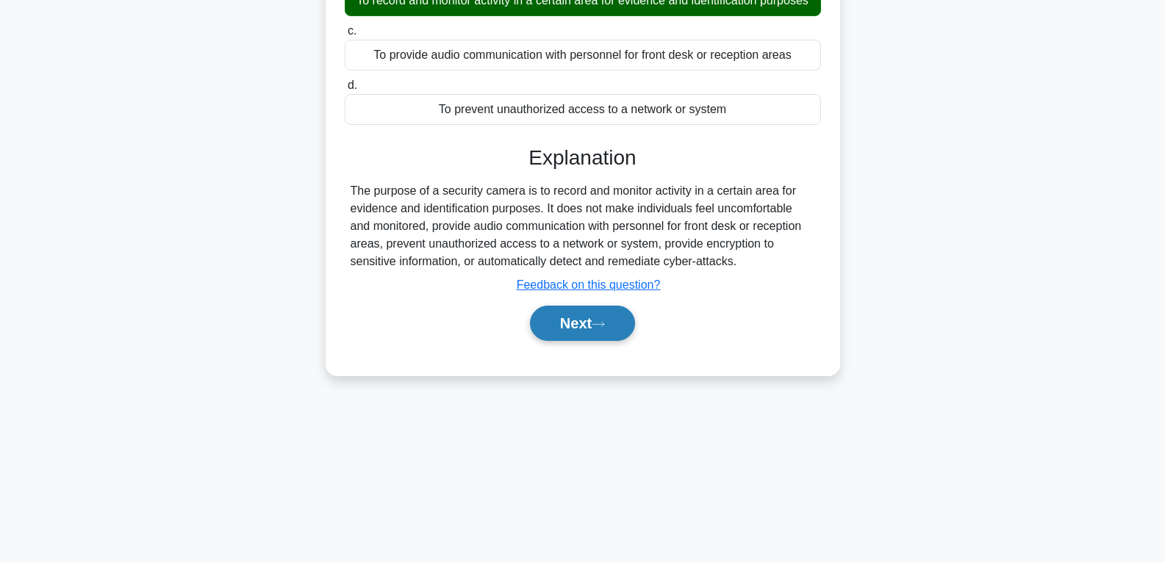
click at [570, 341] on button "Next" at bounding box center [582, 323] width 105 height 35
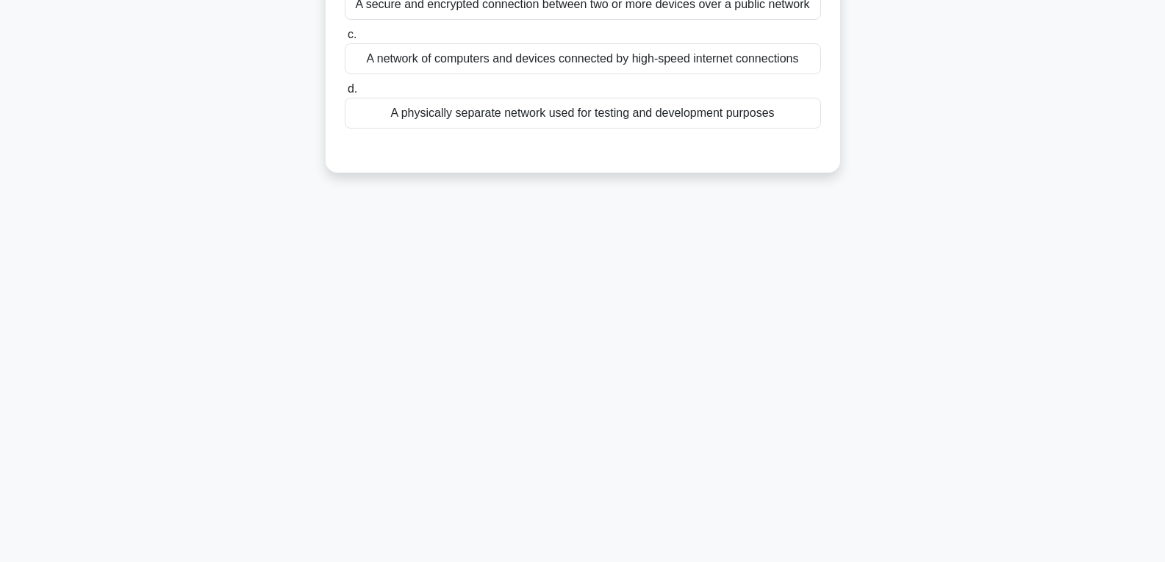
scroll to position [0, 0]
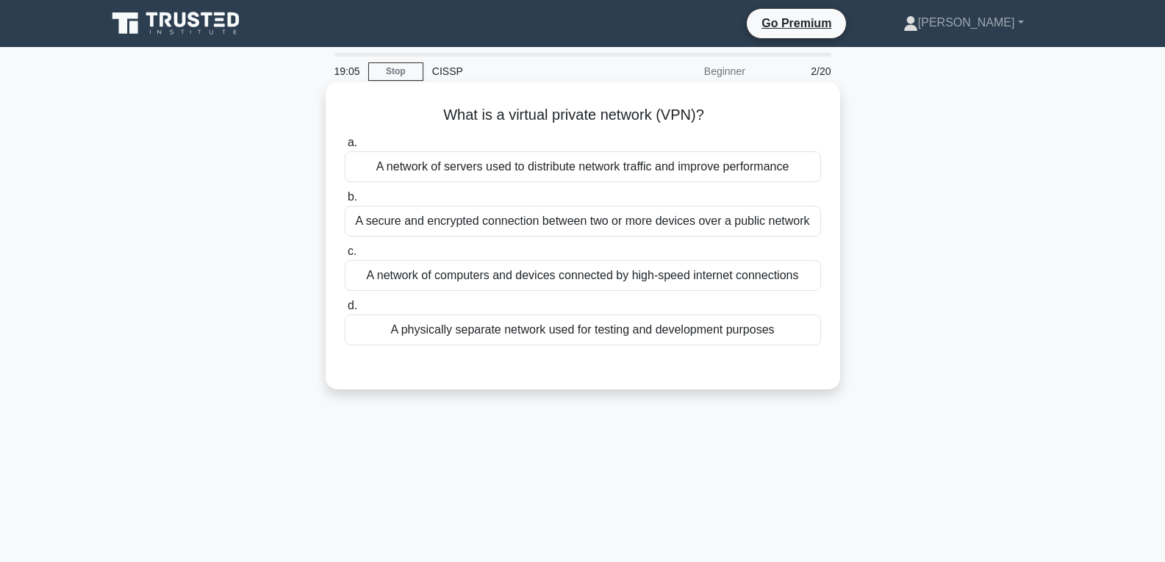
click at [565, 226] on div "A secure and encrypted connection between two or more devices over a public net…" at bounding box center [583, 221] width 476 height 31
click at [345, 202] on input "b. A secure and encrypted connection between two or more devices over a public …" at bounding box center [345, 198] width 0 height 10
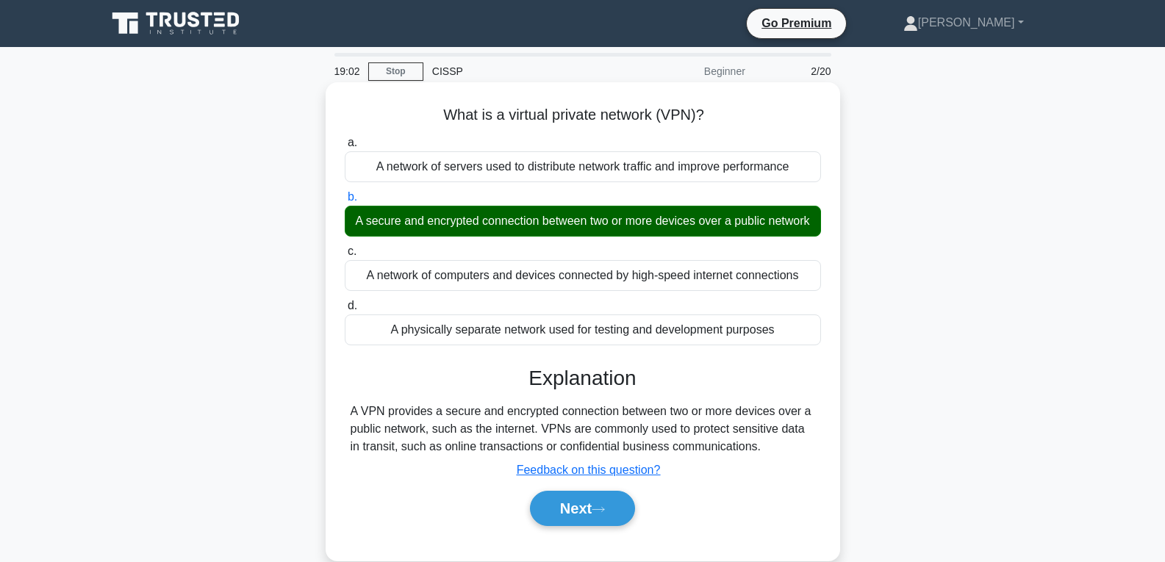
scroll to position [74, 0]
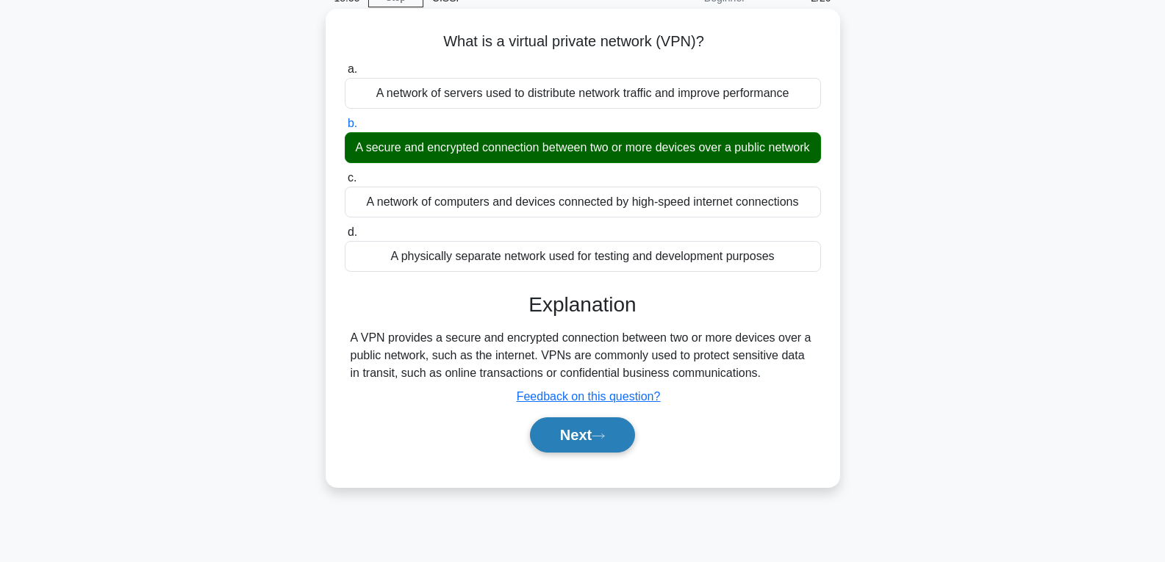
click at [568, 453] on button "Next" at bounding box center [582, 435] width 105 height 35
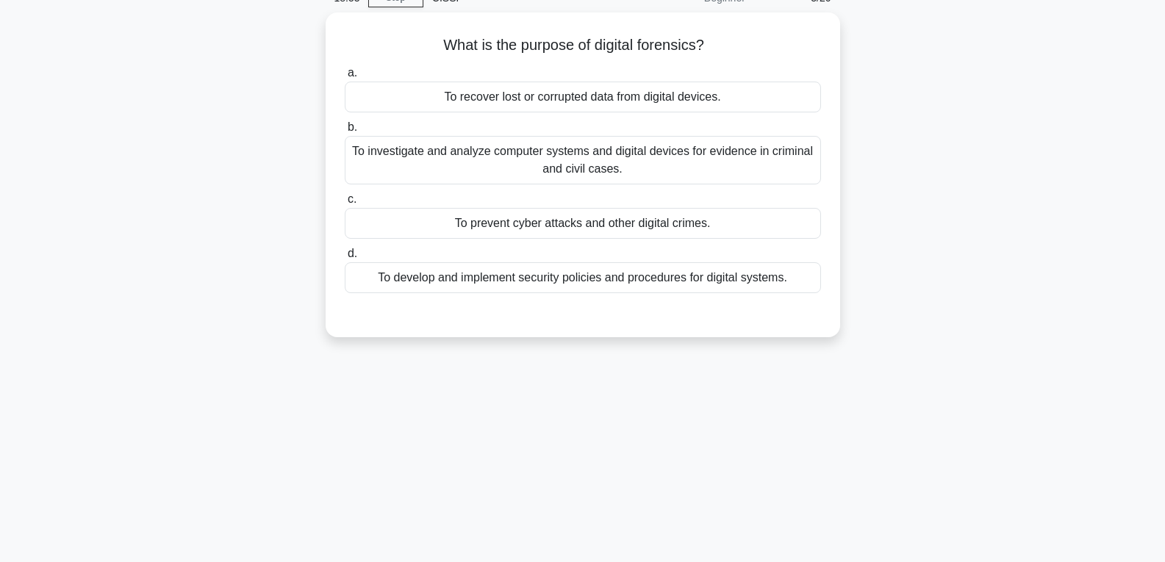
scroll to position [0, 0]
